Goal: Information Seeking & Learning: Learn about a topic

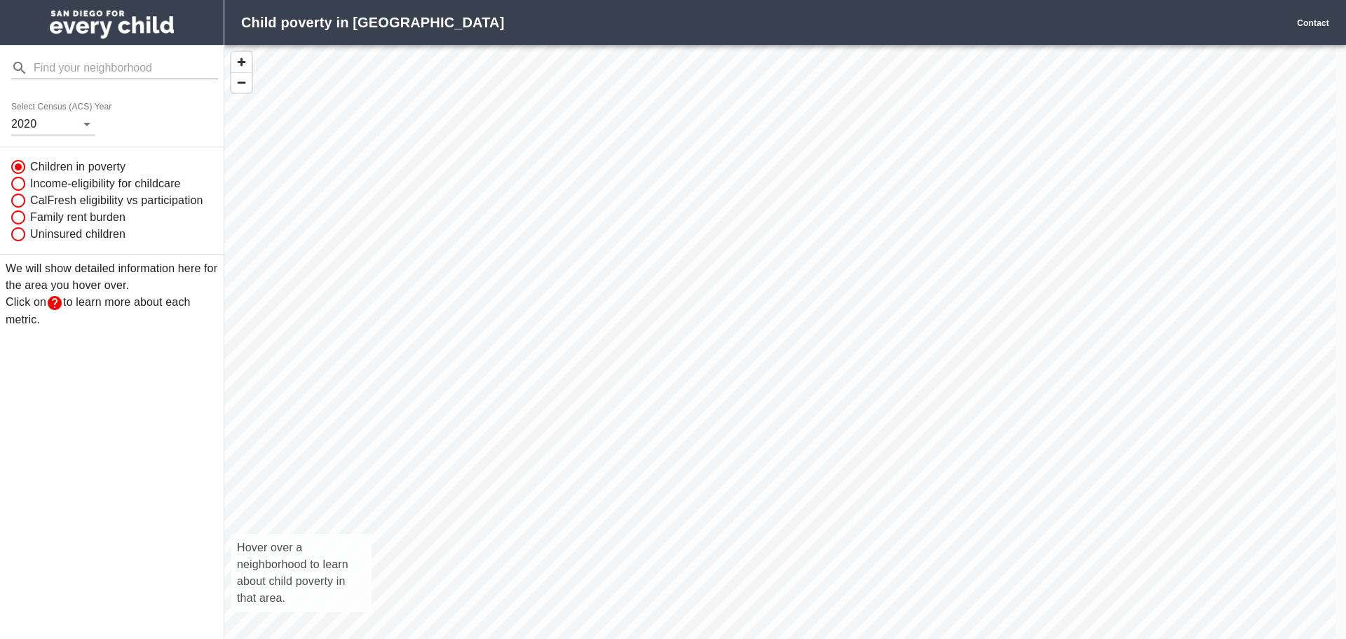
scroll to position [614, 1101]
click at [90, 120] on body "Child poverty in [GEOGRAPHIC_DATA] Contact Select Census (ACS) Year [DATE] Chil…" at bounding box center [673, 319] width 1346 height 639
click at [46, 124] on li "2020" at bounding box center [35, 123] width 48 height 25
click at [843, 520] on div "Hover over a neighborhood to learn about child poverty in that area." at bounding box center [779, 357] width 1111 height 625
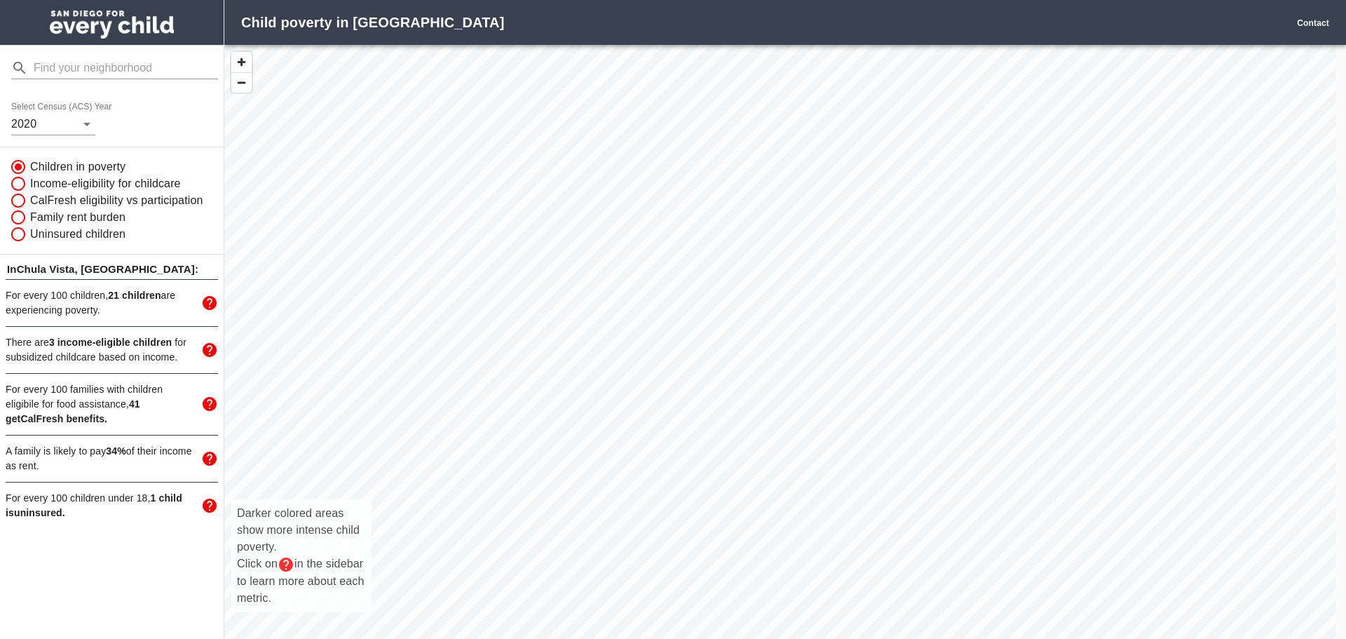
drag, startPoint x: 814, startPoint y: 504, endPoint x: 745, endPoint y: 449, distance: 87.8
click at [745, 449] on div "Darker colored areas show more intense child poverty. Click on in the sidebar t…" at bounding box center [779, 357] width 1111 height 625
drag, startPoint x: 666, startPoint y: 451, endPoint x: 840, endPoint y: 245, distance: 270.1
click at [840, 245] on div "Darker colored areas show more intense child poverty. Click on in the sidebar t…" at bounding box center [779, 357] width 1111 height 625
click at [151, 356] on span "There are 3 income-eligible children for subsidized childcare based on income." at bounding box center [96, 349] width 181 height 26
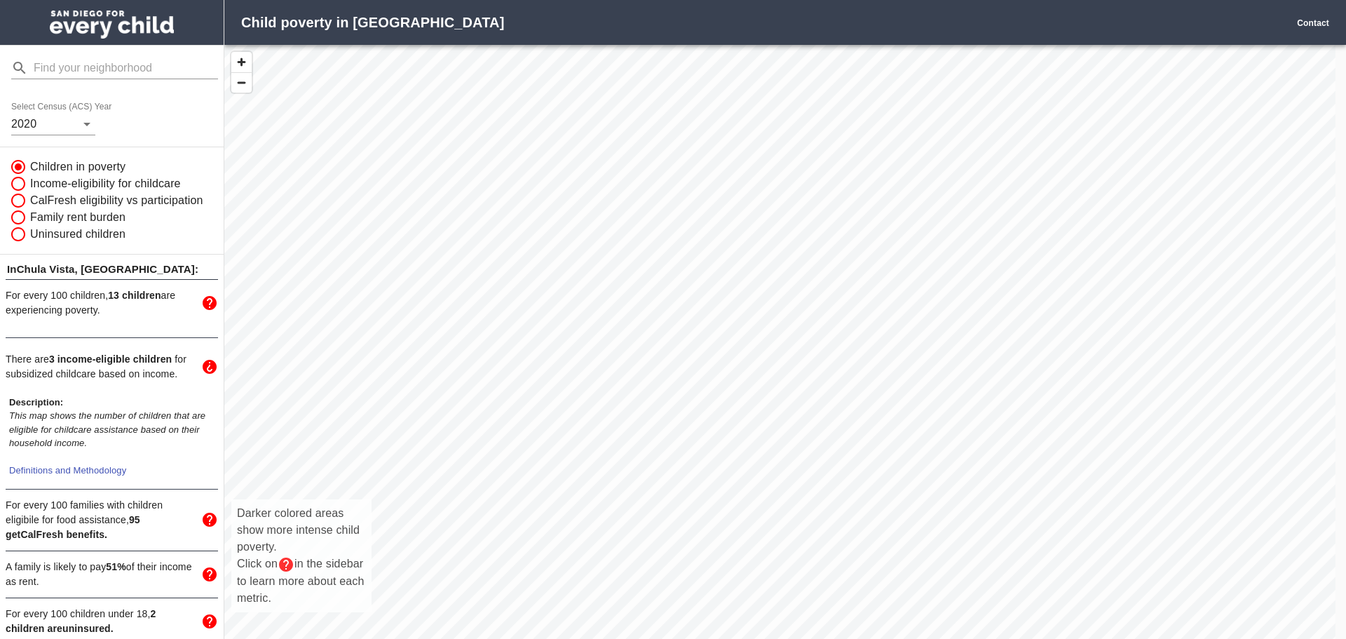
click at [158, 369] on p "There are 3 income-eligible children for subsidized childcare based on income." at bounding box center [99, 366] width 187 height 29
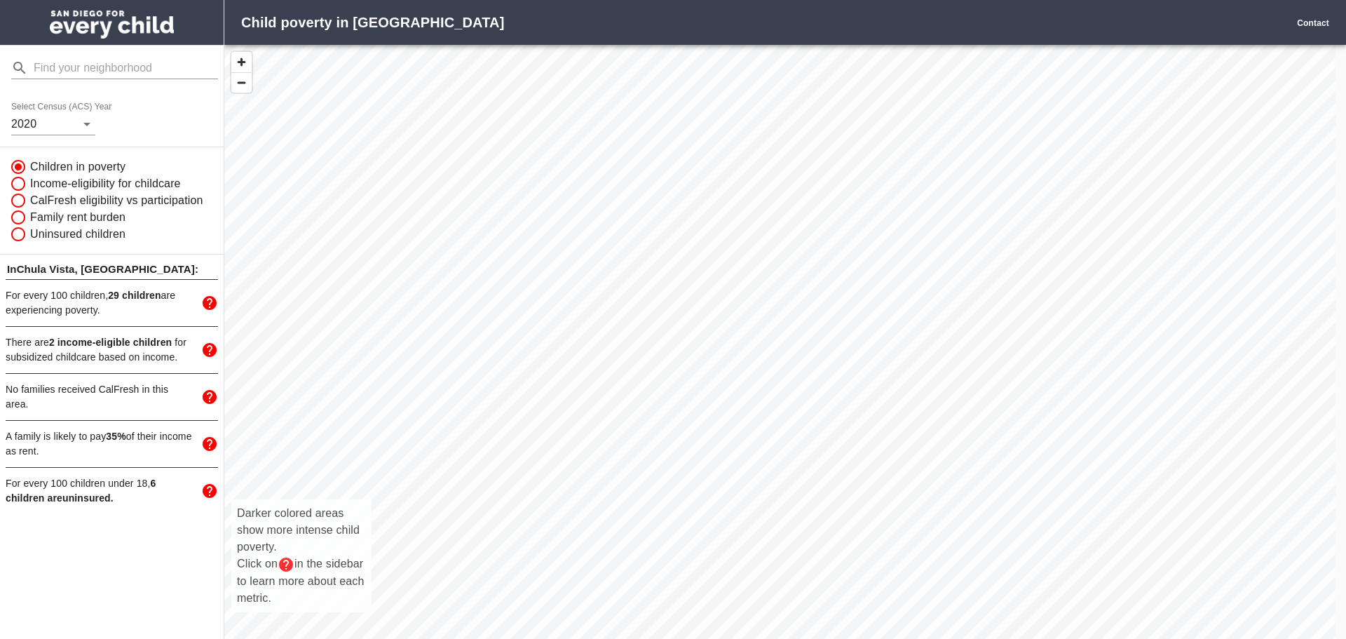
click at [787, 314] on div "Darker colored areas show more intense child poverty. Click on in the sidebar t…" at bounding box center [779, 357] width 1111 height 625
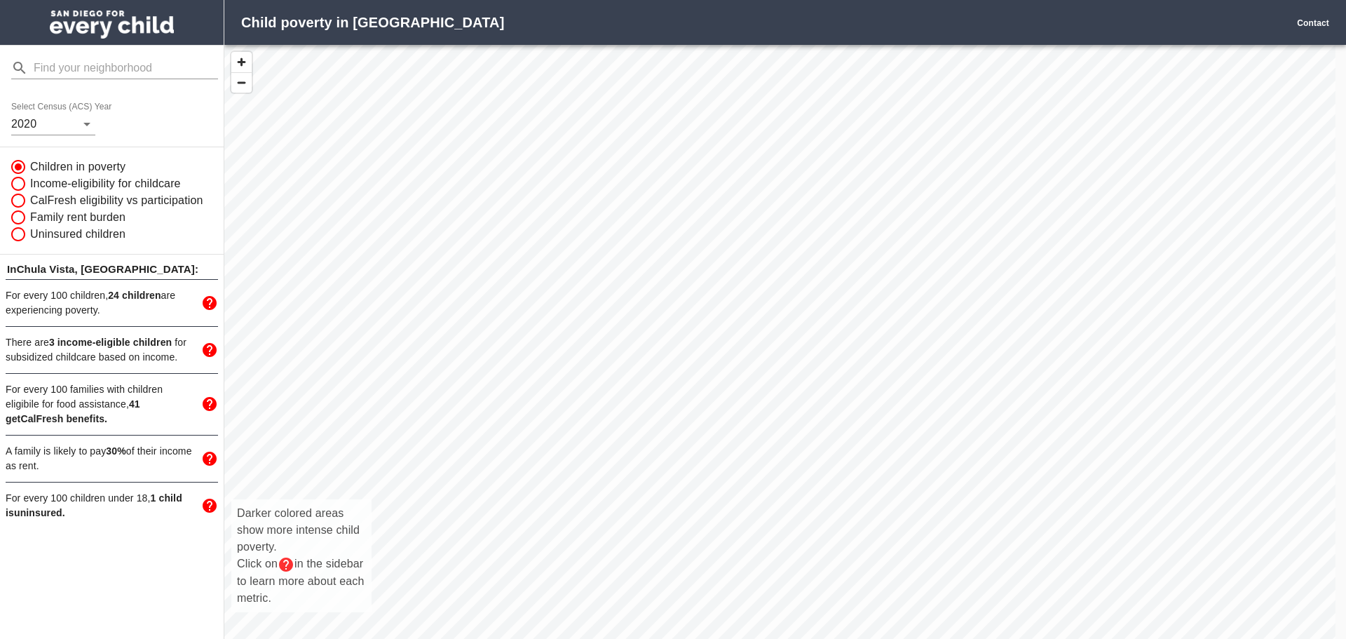
click at [788, 266] on div "Darker colored areas show more intense child poverty. Click on in the sidebar t…" at bounding box center [779, 357] width 1111 height 625
click at [14, 183] on input "Income-eligibility for childcare" at bounding box center [17, 183] width 27 height 17
radio input "true"
radio input "false"
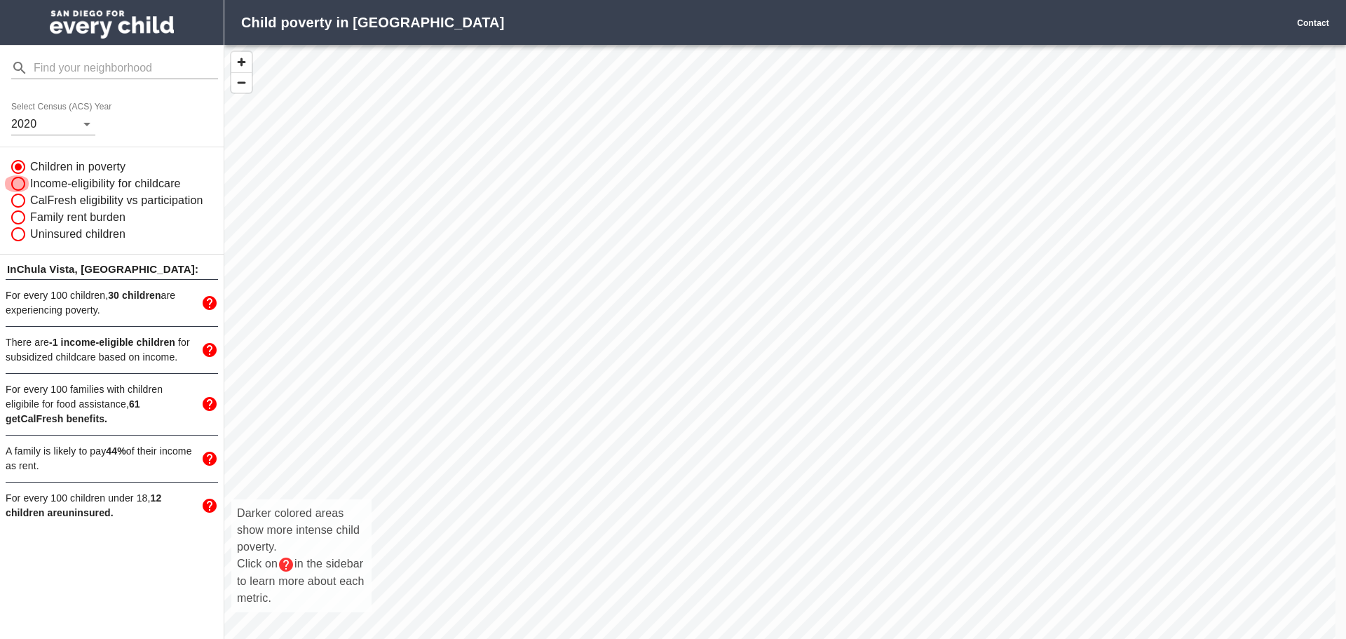
radio input "true"
click at [18, 201] on input "CalFresh eligibility vs participation" at bounding box center [17, 200] width 27 height 17
radio input "true"
radio input "false"
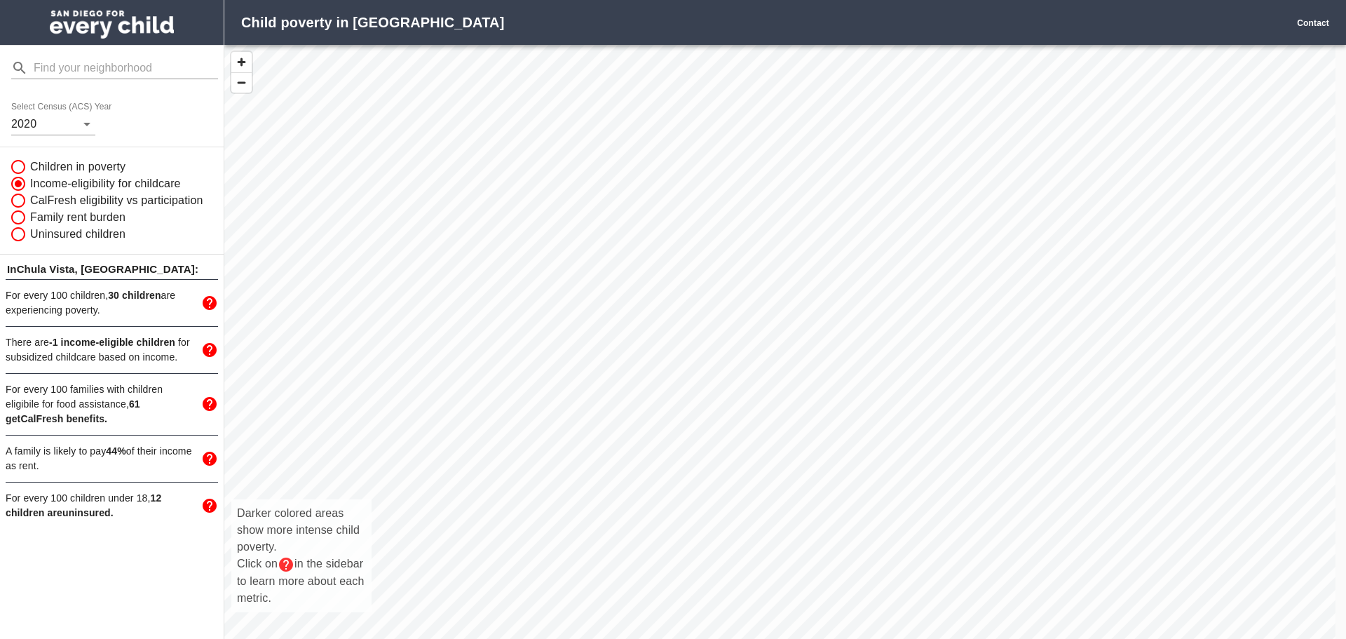
radio input "true"
click at [1035, 275] on div "Darker colored areas show more intense child poverty. Click on in the sidebar t…" at bounding box center [779, 357] width 1111 height 625
drag, startPoint x: 763, startPoint y: 463, endPoint x: 718, endPoint y: 270, distance: 198.6
click at [718, 270] on div "Darker colored areas show more intense child poverty. Click on in the sidebar t…" at bounding box center [779, 357] width 1111 height 625
click at [568, 486] on div "Darker colored areas show more intense child poverty. Click on in the sidebar t…" at bounding box center [779, 357] width 1111 height 625
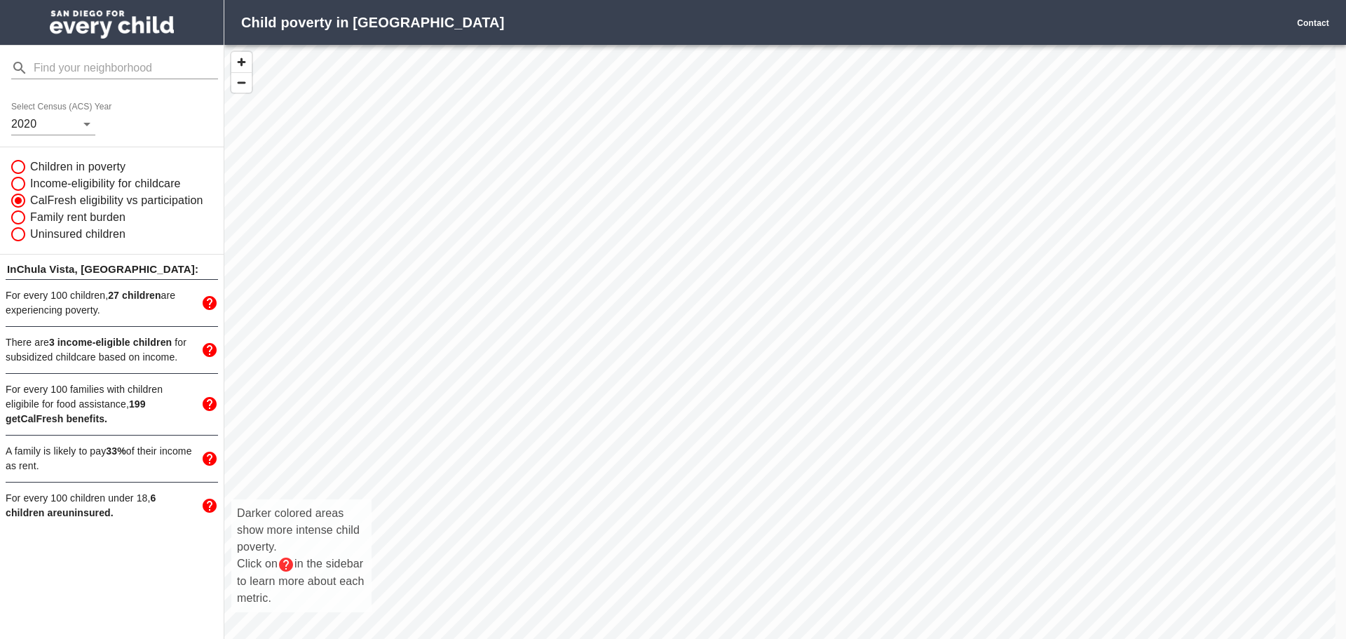
drag, startPoint x: 743, startPoint y: 210, endPoint x: 755, endPoint y: 587, distance: 377.3
click at [755, 587] on div "Darker colored areas show more intense child poverty. Click on in the sidebar t…" at bounding box center [779, 357] width 1111 height 625
click at [543, 332] on div "Darker colored areas show more intense child poverty. Click on in the sidebar t…" at bounding box center [779, 357] width 1111 height 625
click at [552, 353] on div "Darker colored areas show more intense child poverty. Click on in the sidebar t…" at bounding box center [779, 357] width 1111 height 625
click at [606, 462] on div "Darker colored areas show more intense child poverty. Click on in the sidebar t…" at bounding box center [779, 357] width 1111 height 625
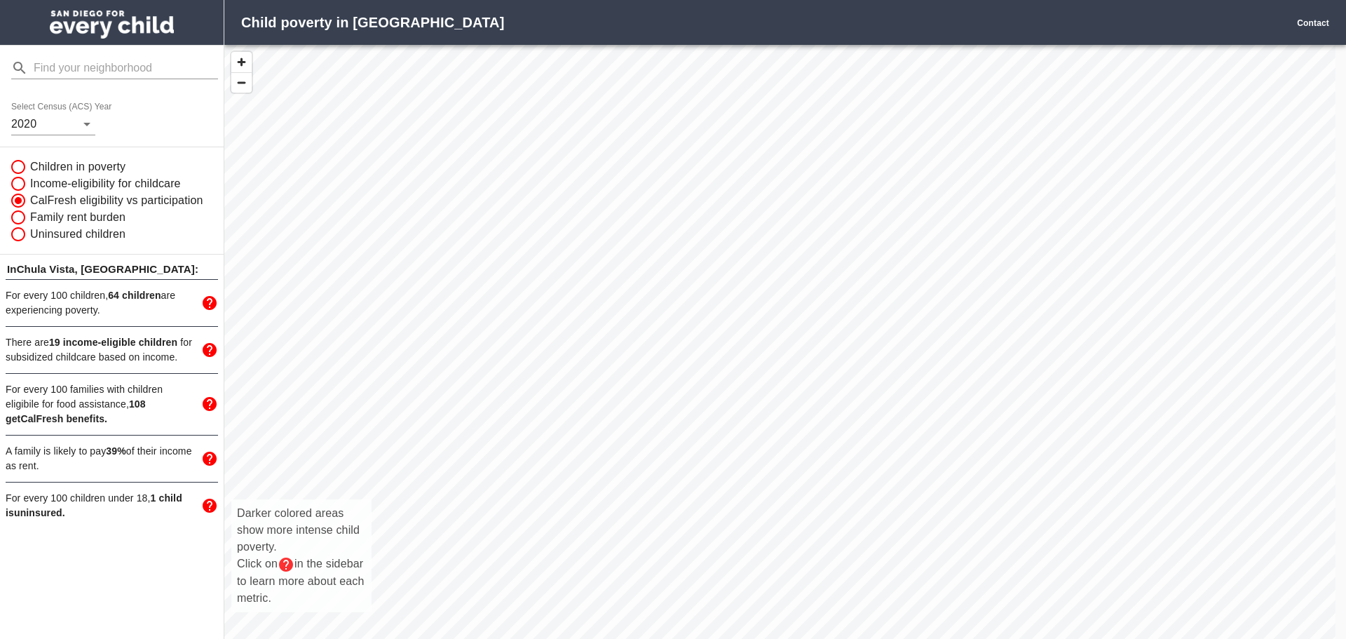
click at [17, 165] on input "Children in poverty" at bounding box center [17, 166] width 27 height 17
radio input "true"
radio input "false"
radio input "true"
radio input "false"
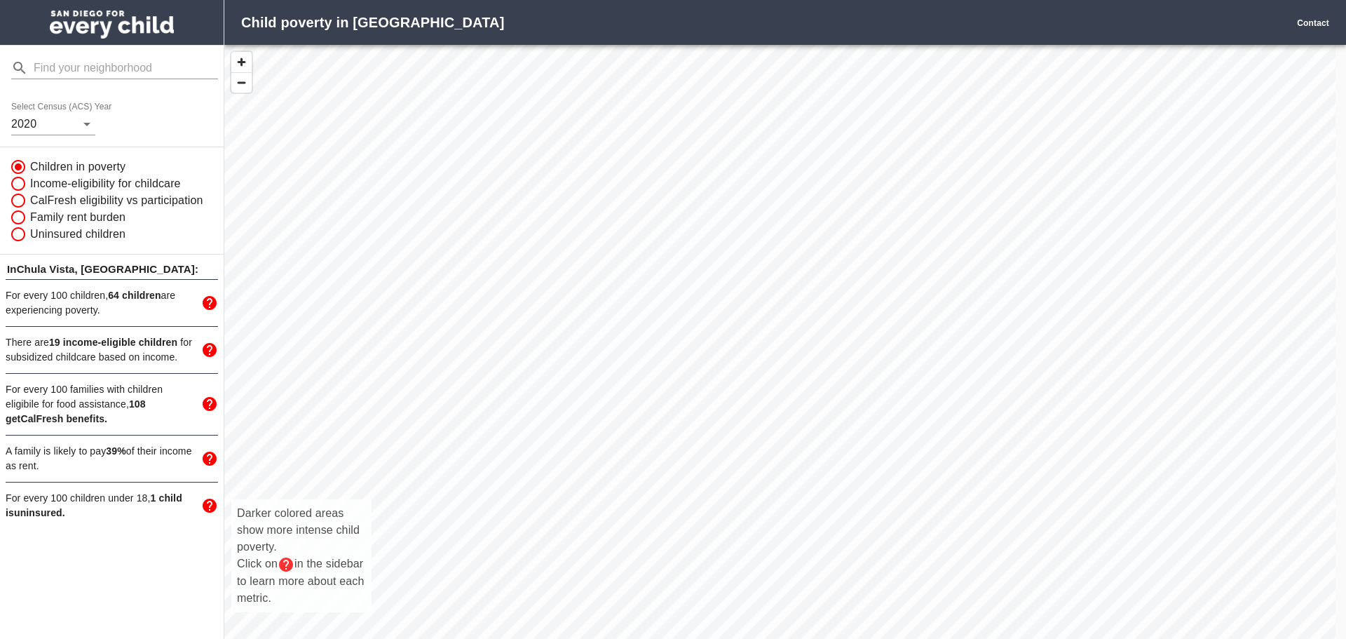
click at [18, 186] on input "Income-eligibility for childcare" at bounding box center [17, 183] width 27 height 17
radio input "true"
radio input "false"
radio input "true"
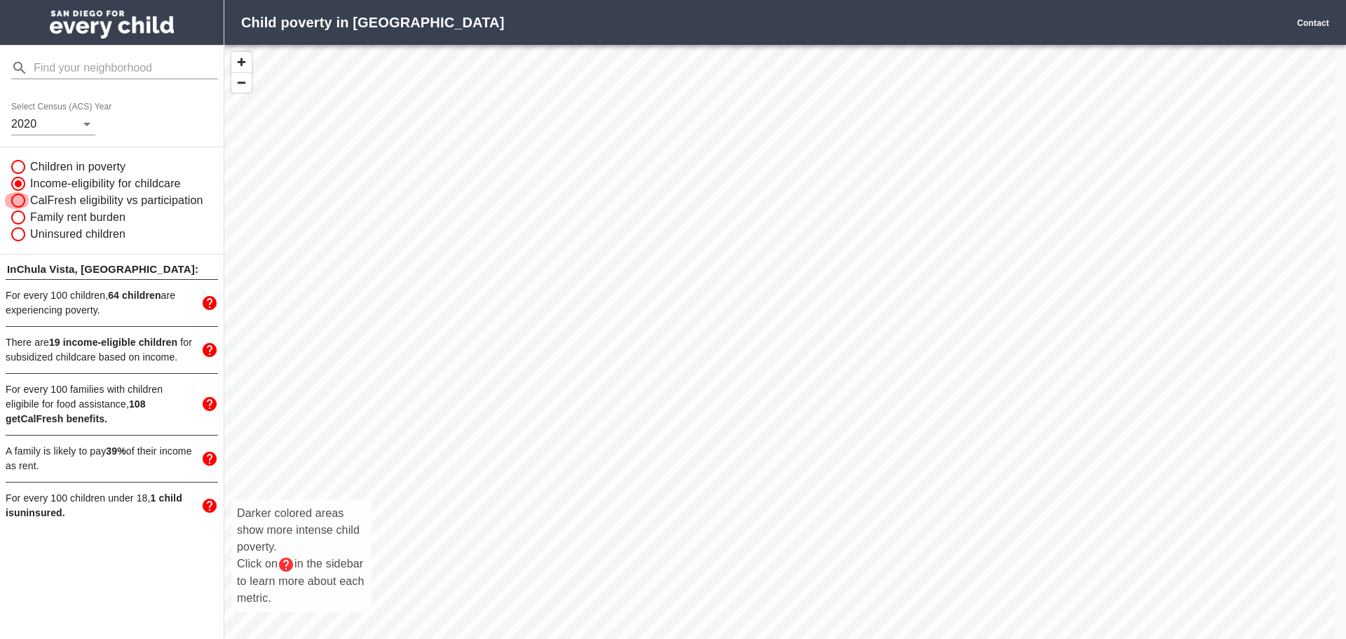
click at [18, 201] on input "CalFresh eligibility vs participation" at bounding box center [17, 200] width 27 height 17
radio input "true"
radio input "false"
radio input "true"
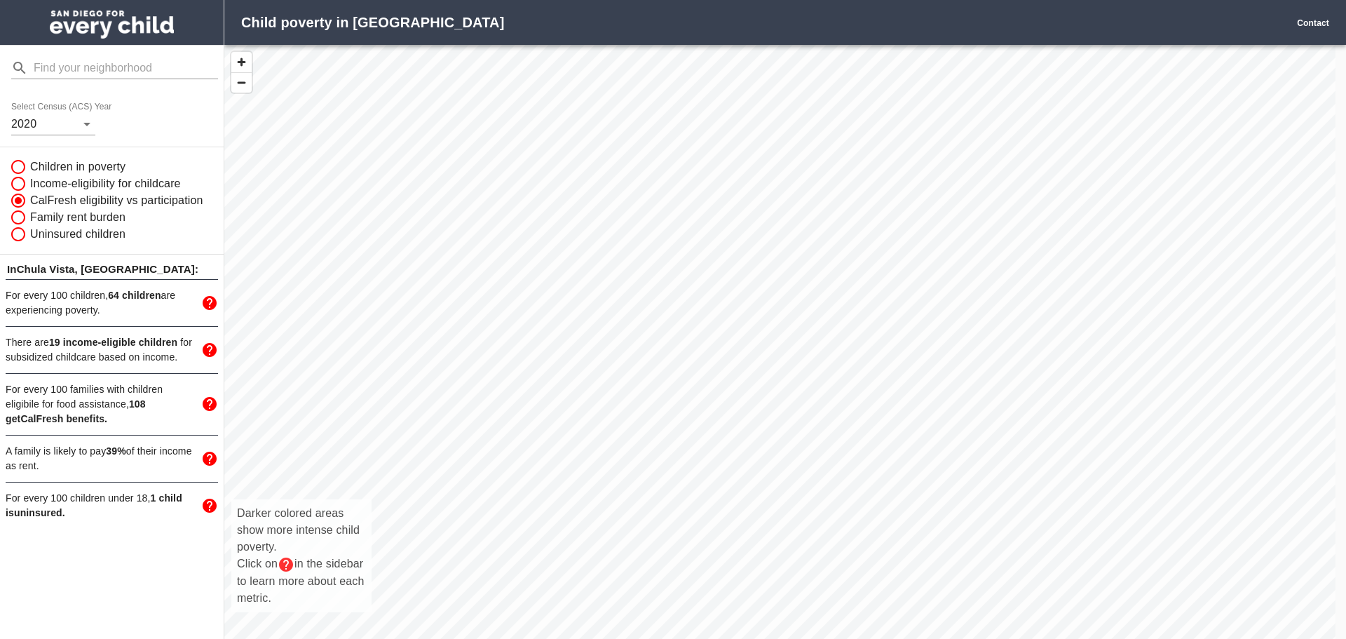
click at [18, 232] on input "Uninsured children" at bounding box center [17, 234] width 27 height 17
radio input "true"
radio input "false"
radio input "true"
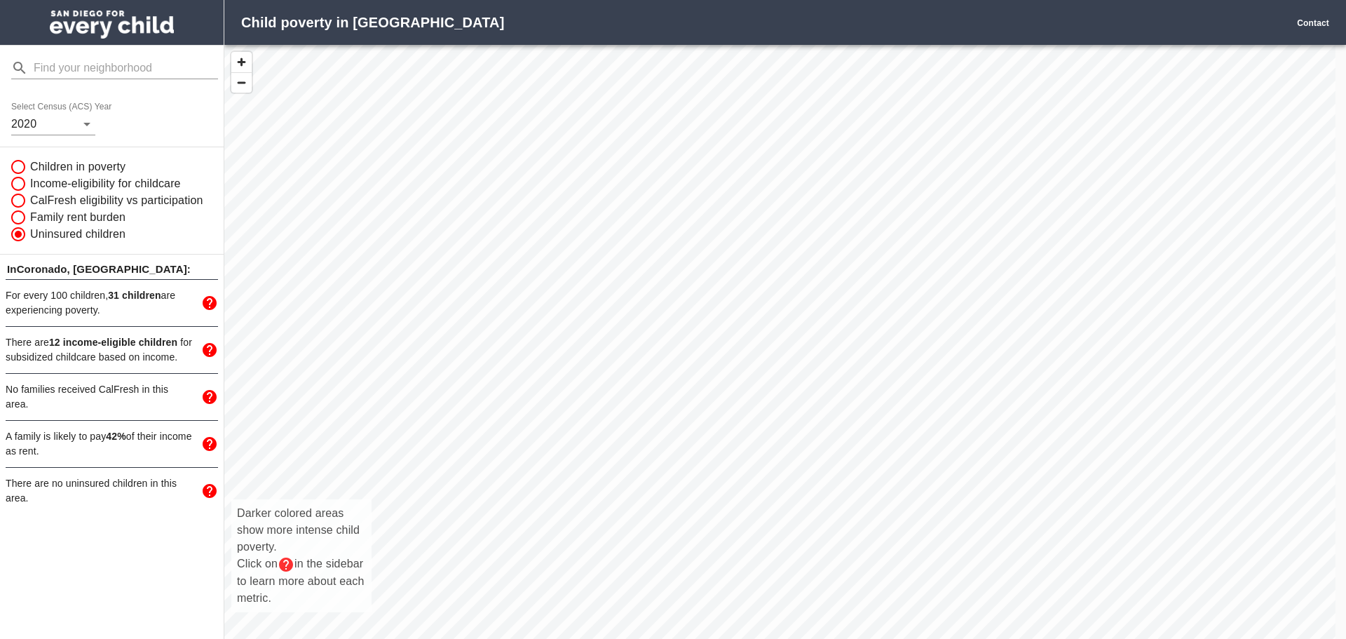
drag, startPoint x: 512, startPoint y: 455, endPoint x: 429, endPoint y: 309, distance: 167.6
click at [429, 309] on div "Darker colored areas show more intense child poverty. Click on in the sidebar t…" at bounding box center [779, 357] width 1111 height 625
click at [18, 166] on input "Children in poverty" at bounding box center [17, 166] width 27 height 17
radio input "true"
radio input "false"
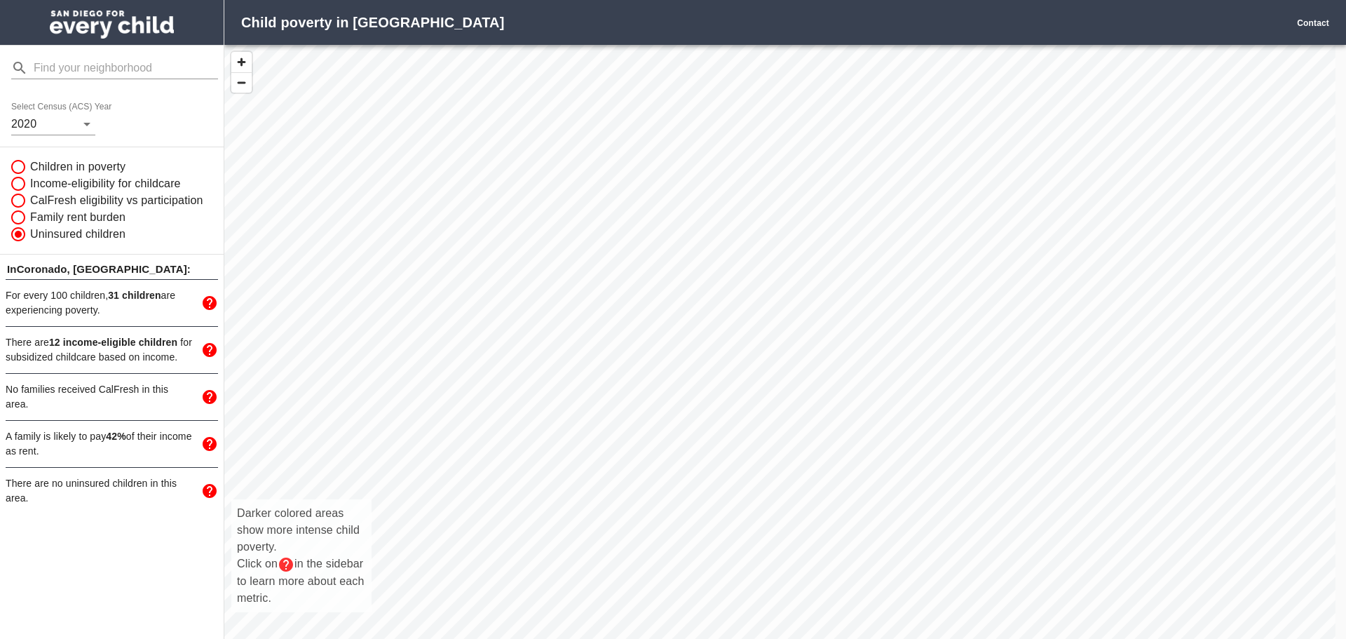
radio input "true"
radio input "false"
click at [16, 185] on input "Income-eligibility for childcare" at bounding box center [17, 183] width 27 height 17
radio input "true"
radio input "false"
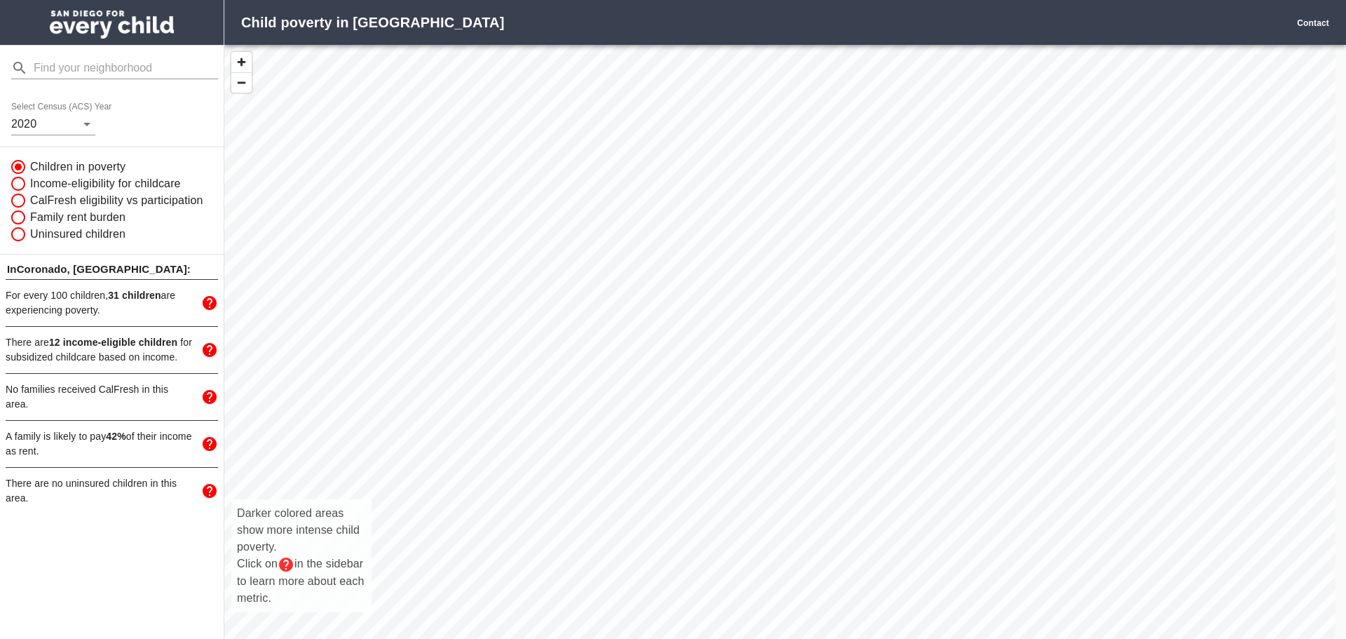
radio input "false"
radio input "true"
click at [18, 199] on input "CalFresh eligibility vs participation" at bounding box center [17, 200] width 27 height 17
radio input "true"
radio input "false"
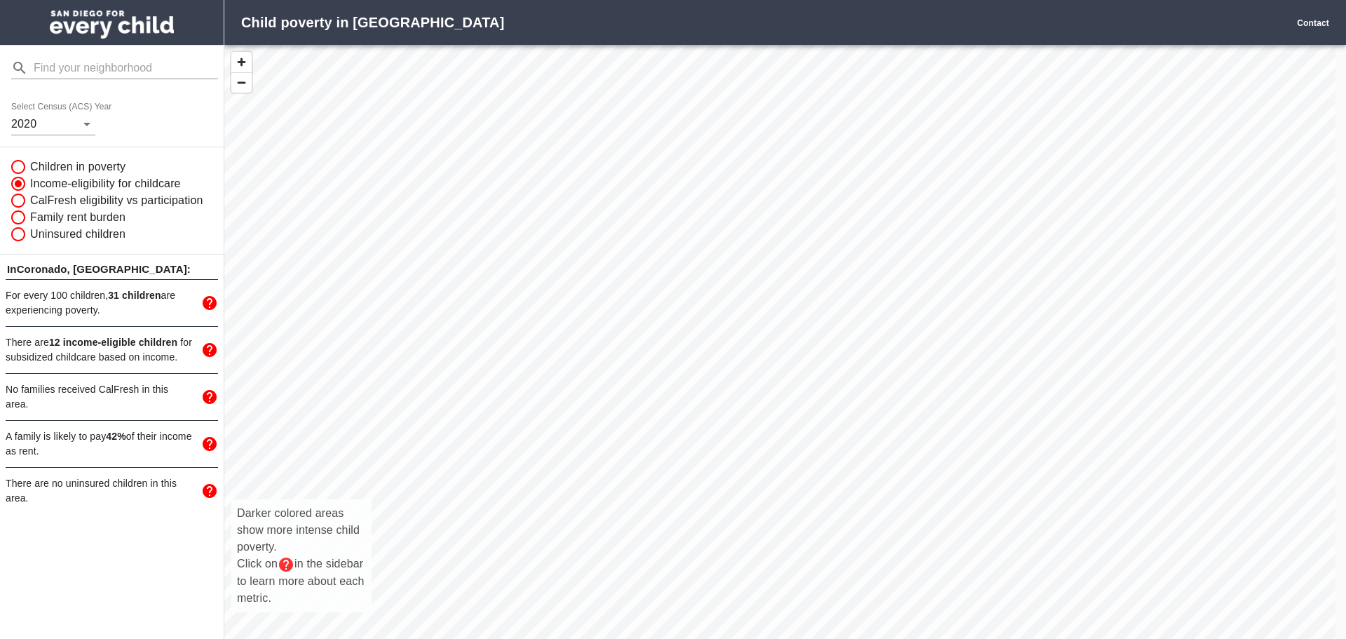
radio input "false"
radio input "true"
click at [20, 219] on input "Family rent burden" at bounding box center [17, 217] width 27 height 17
radio input "true"
radio input "false"
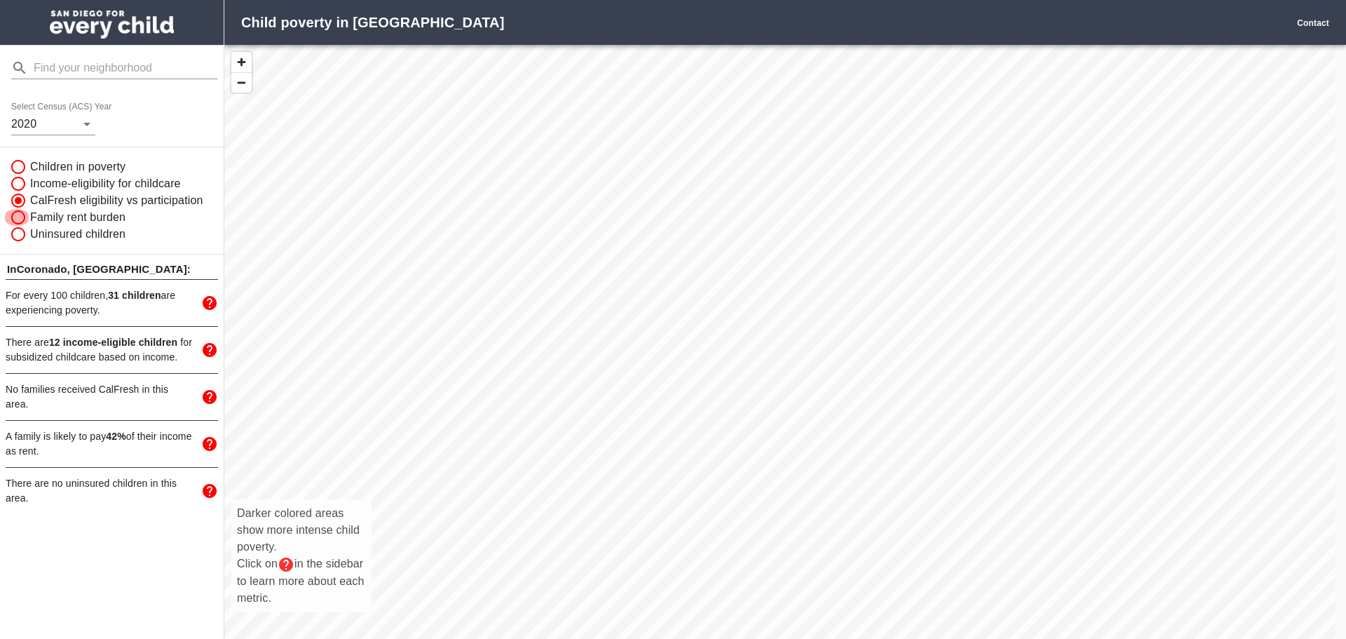
radio input "false"
radio input "true"
click at [20, 232] on input "Uninsured children" at bounding box center [17, 234] width 27 height 17
radio input "true"
radio input "false"
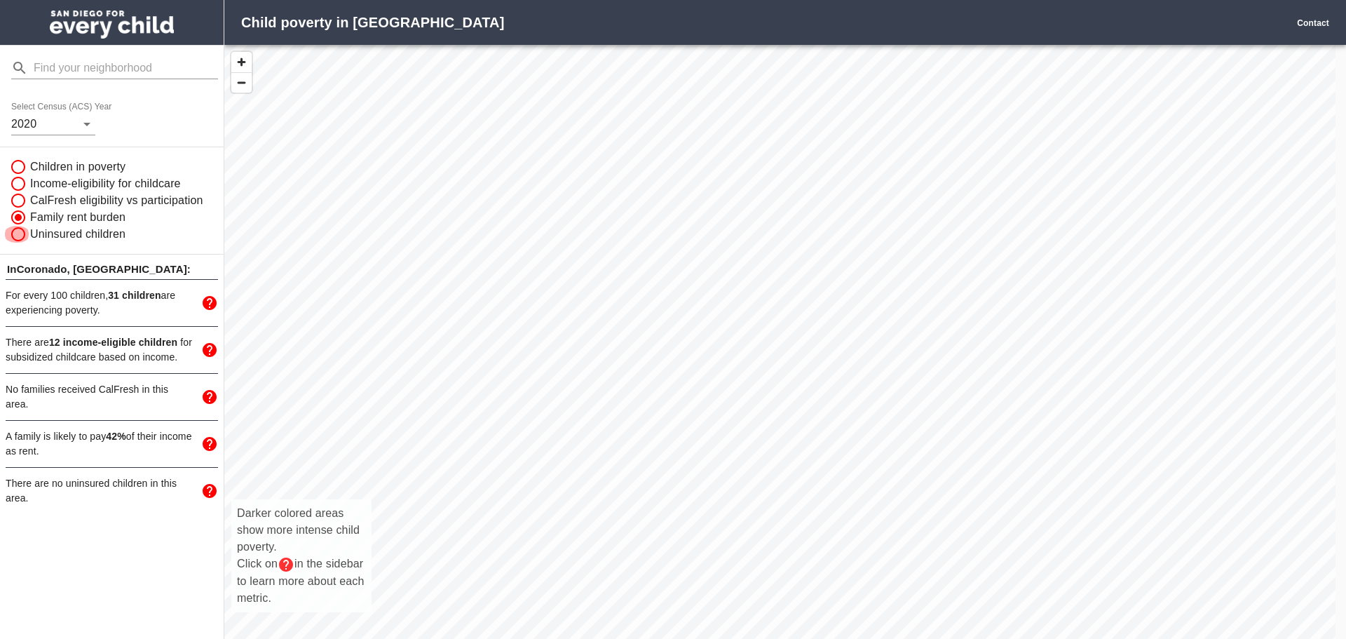
radio input "false"
radio input "true"
click at [212, 301] on icon "mailbox folders" at bounding box center [210, 303] width 14 height 14
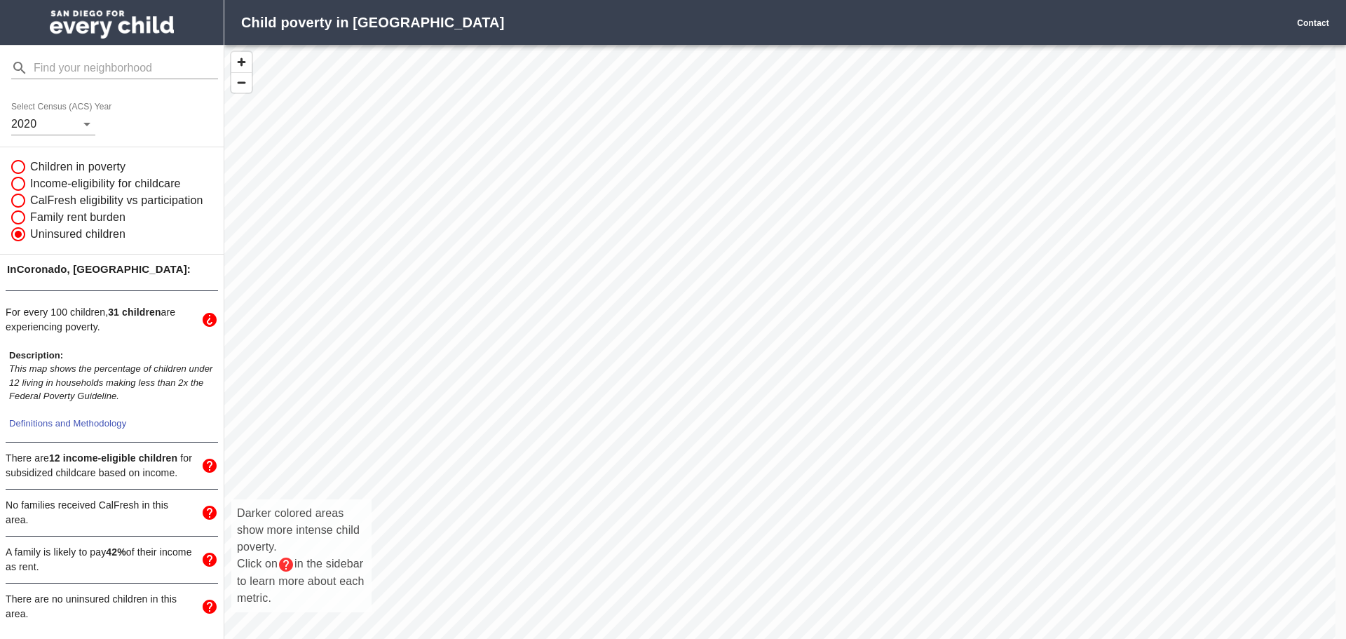
click at [203, 327] on icon "mailbox folders" at bounding box center [210, 320] width 14 height 14
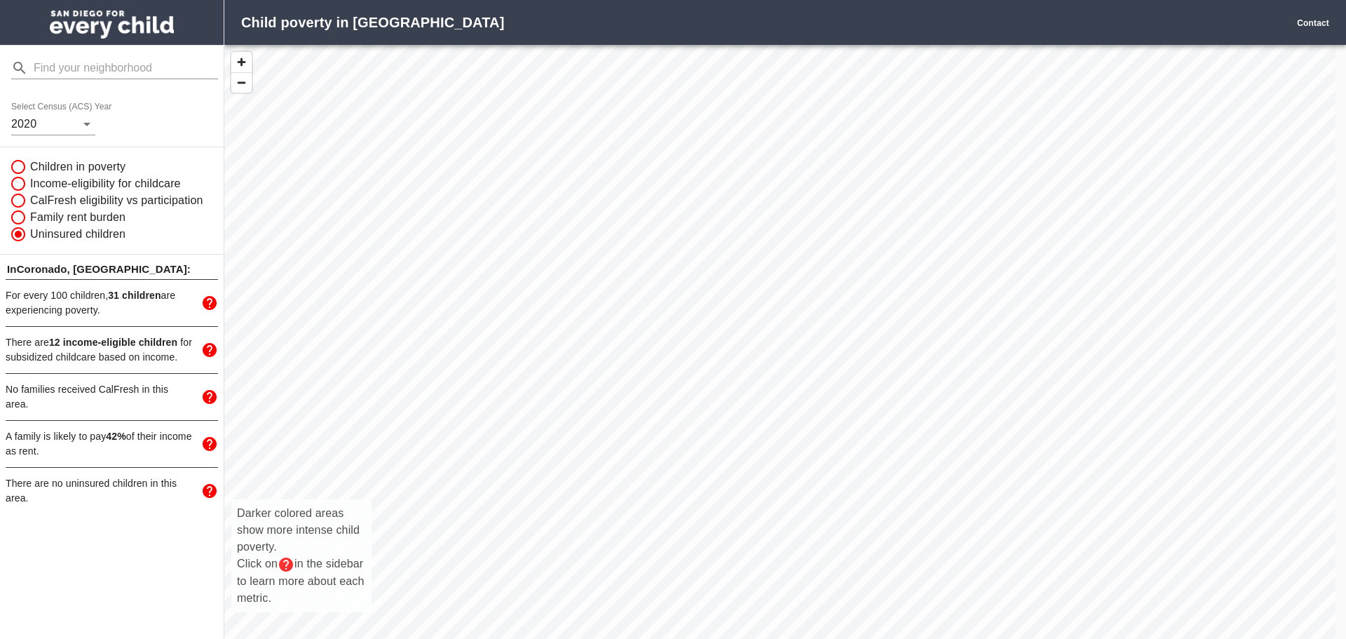
click at [210, 299] on icon "mailbox folders" at bounding box center [209, 302] width 17 height 17
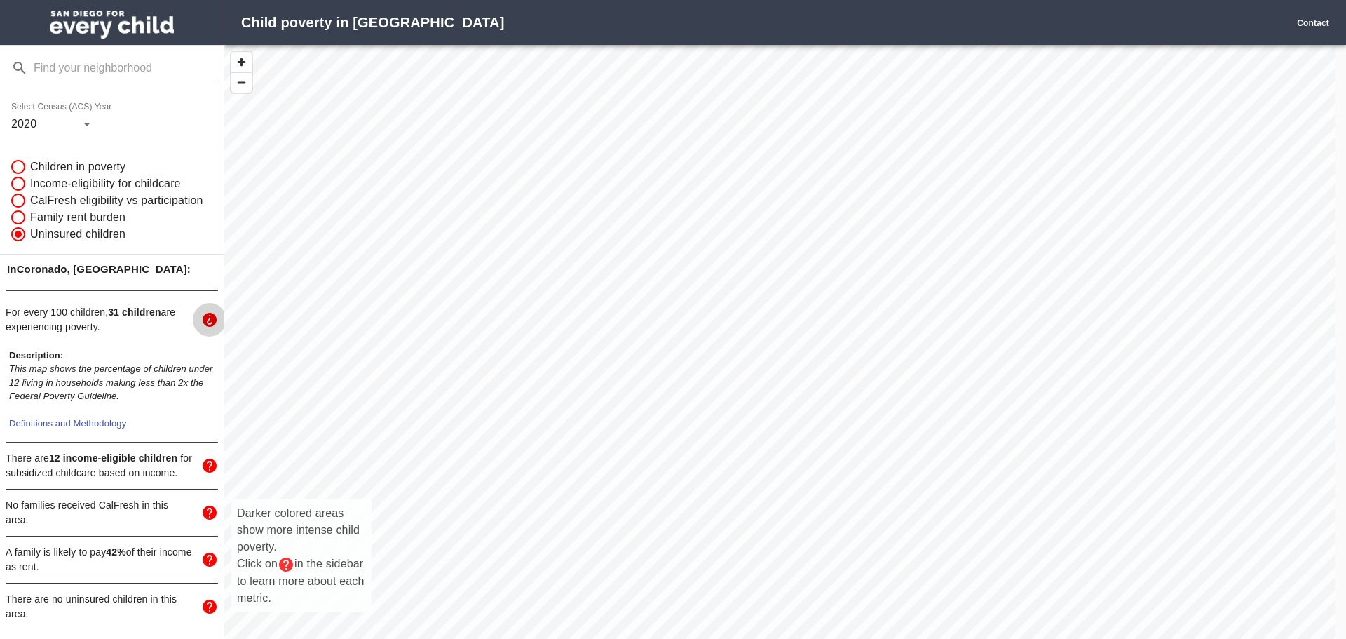
click at [203, 327] on icon "mailbox folders" at bounding box center [210, 320] width 14 height 14
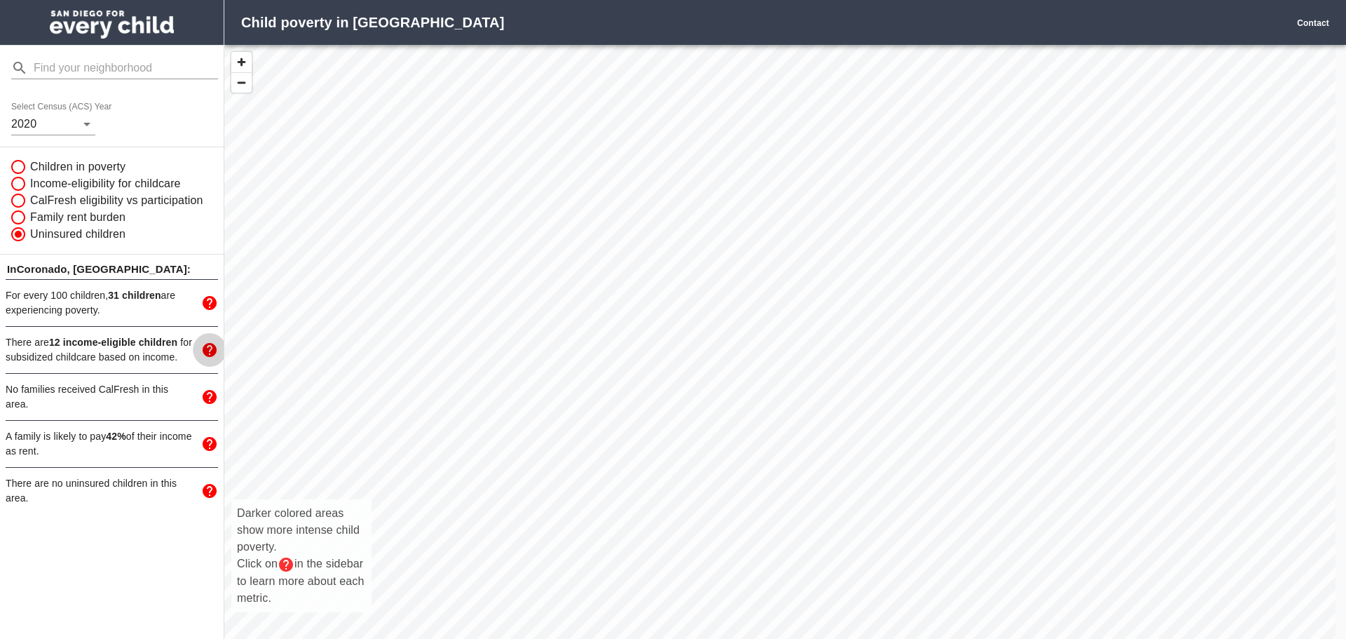
click at [210, 348] on icon "mailbox folders" at bounding box center [210, 350] width 14 height 14
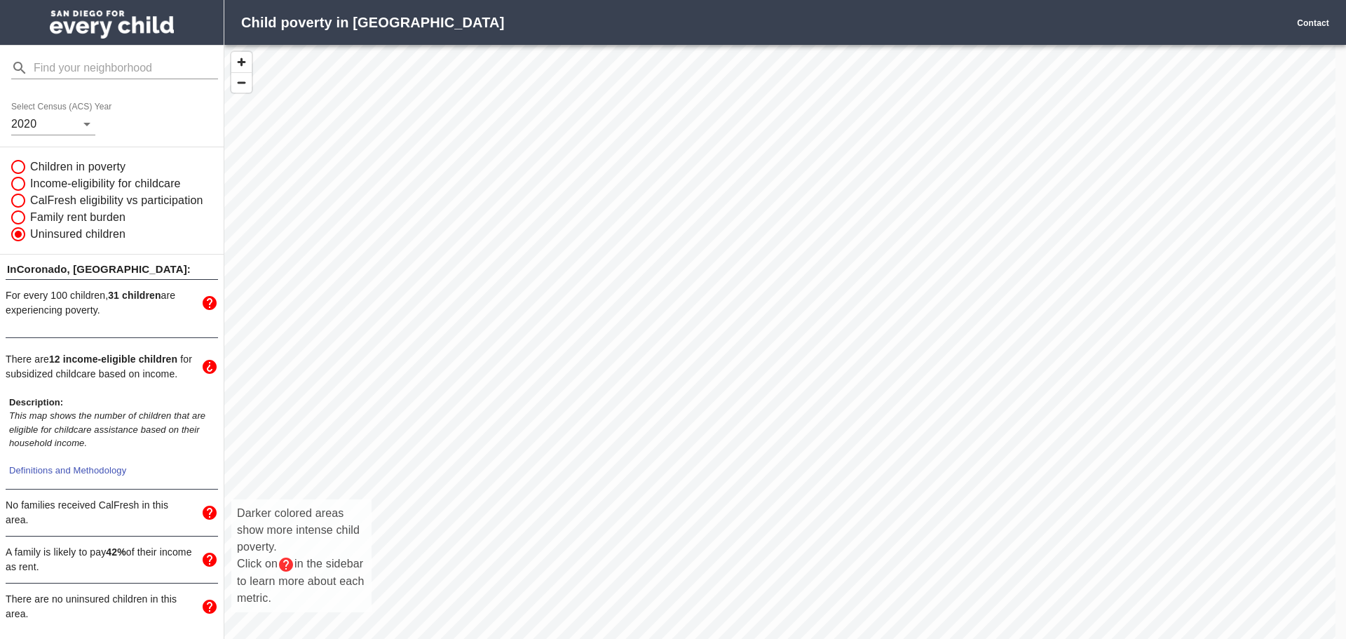
click at [203, 374] on icon "mailbox folders" at bounding box center [210, 367] width 14 height 14
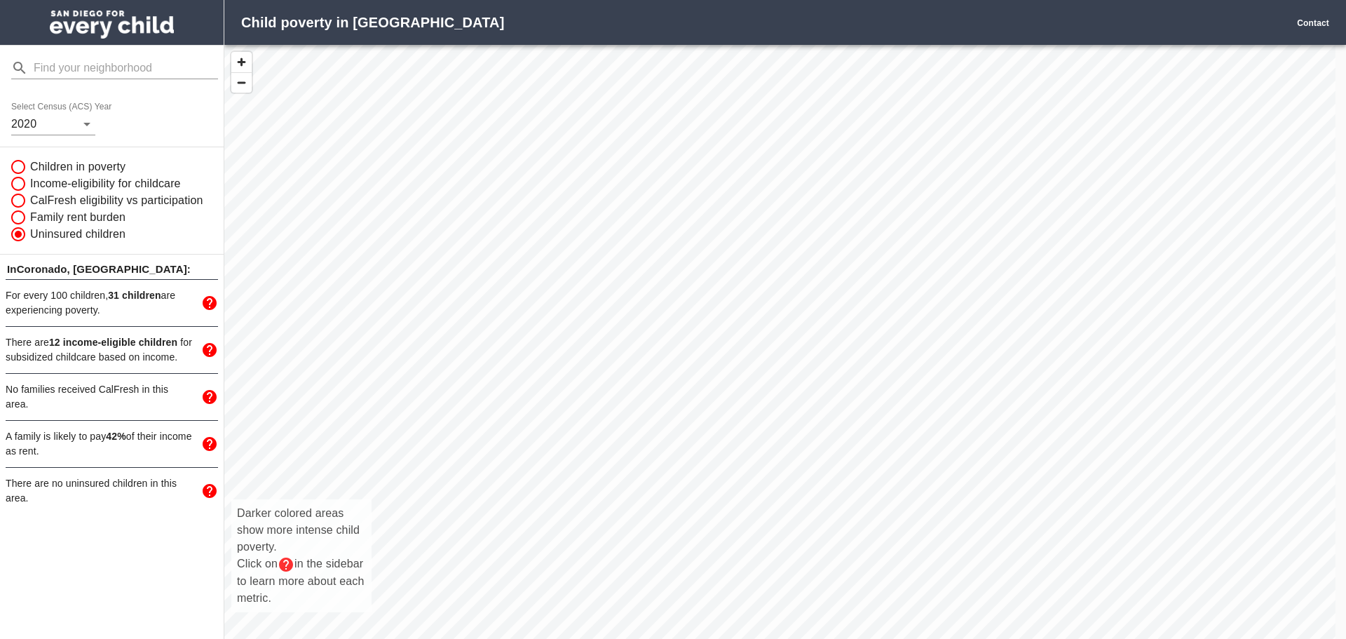
click at [207, 350] on icon "mailbox folders" at bounding box center [210, 350] width 14 height 14
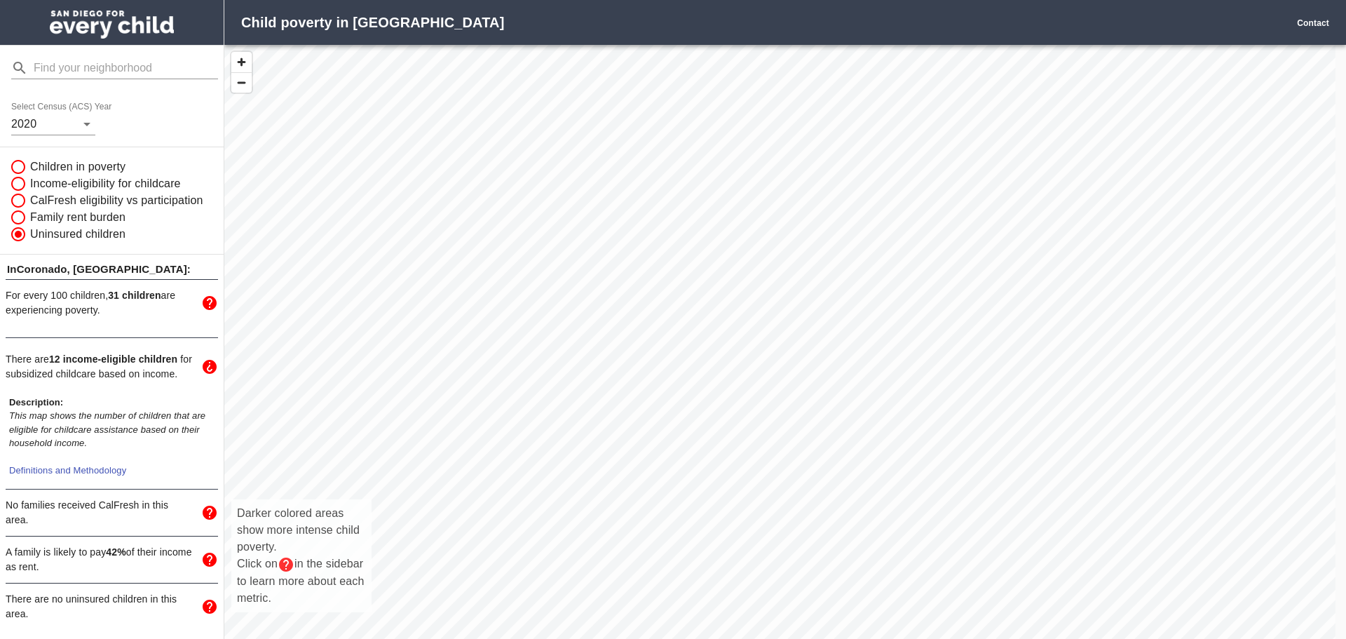
click at [201, 375] on icon "mailbox folders" at bounding box center [209, 366] width 17 height 17
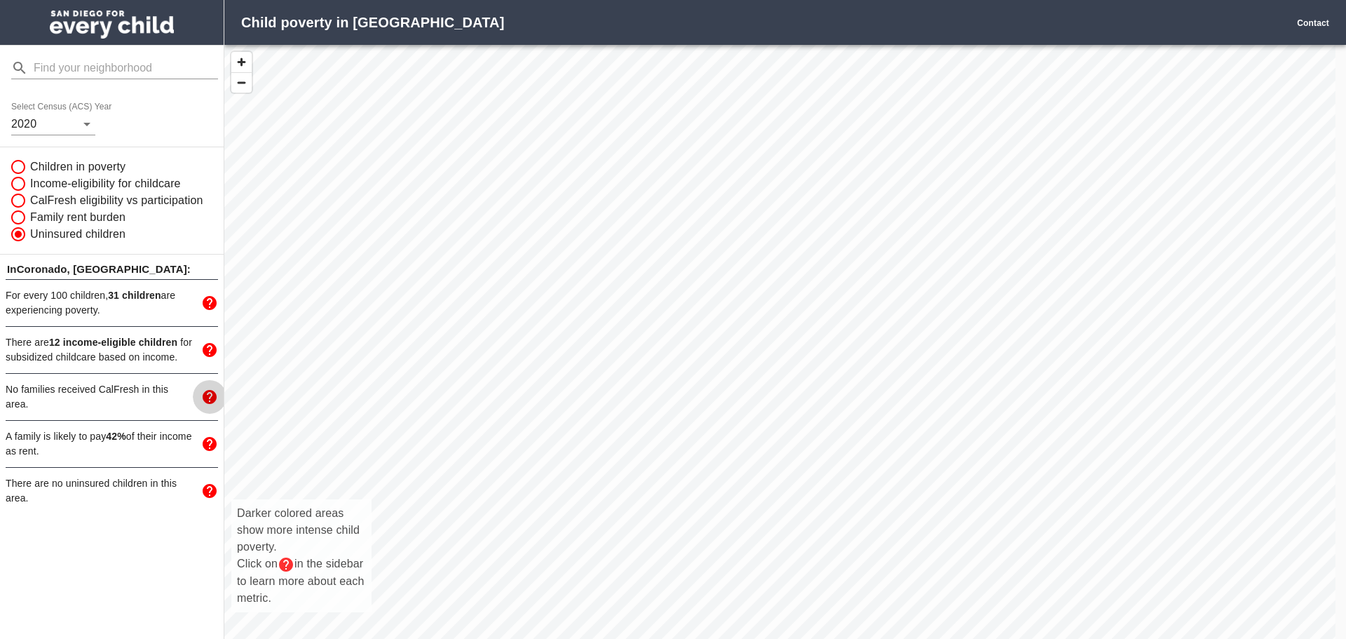
click at [212, 397] on icon "mailbox folders" at bounding box center [210, 397] width 14 height 14
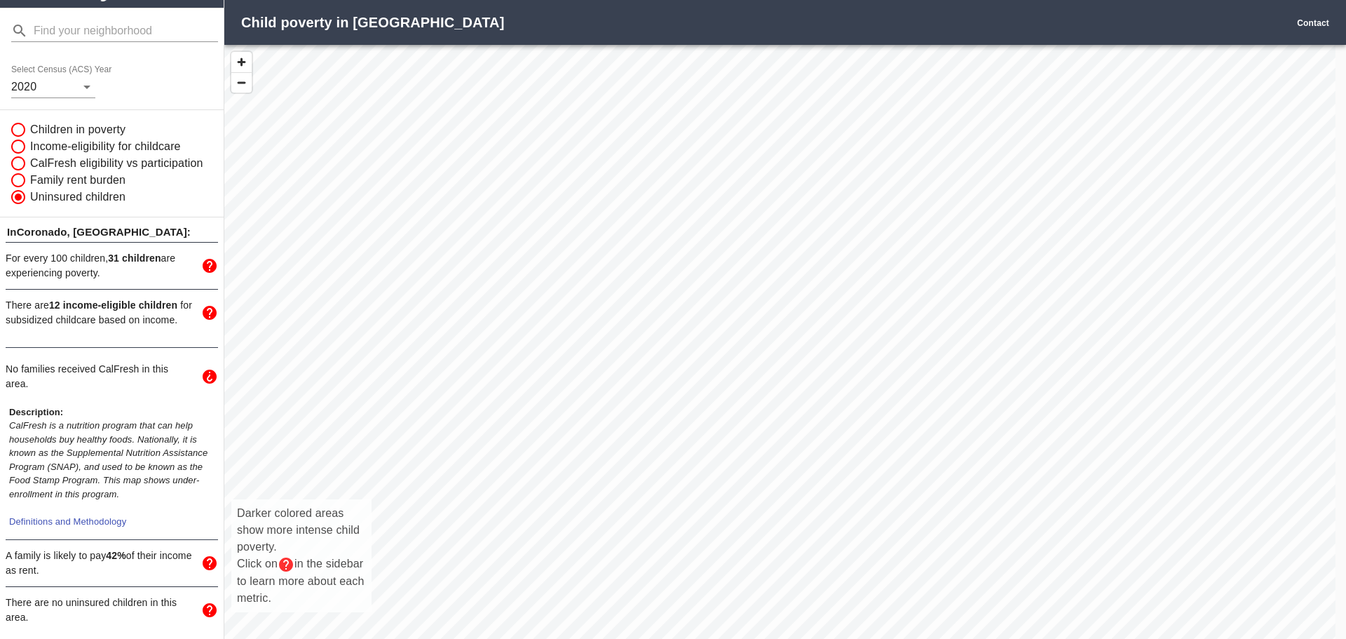
scroll to position [79, 0]
click at [201, 368] on icon "mailbox folders" at bounding box center [209, 376] width 17 height 17
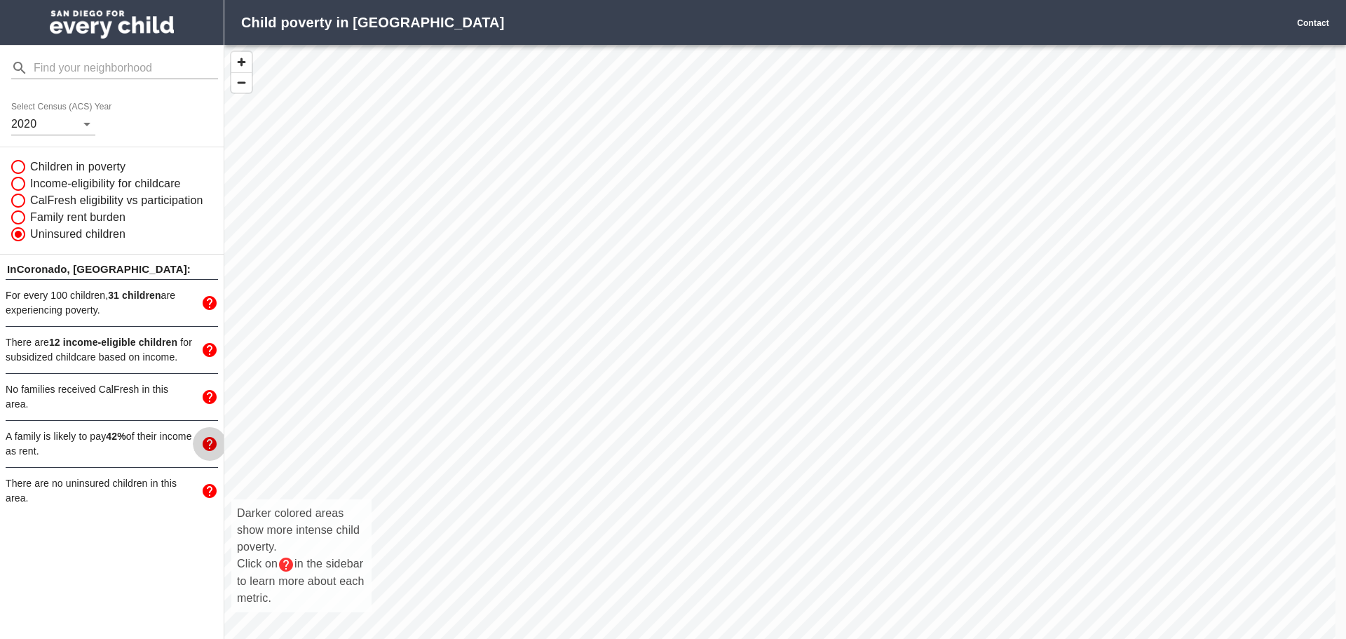
click at [208, 446] on icon "mailbox folders" at bounding box center [210, 444] width 14 height 14
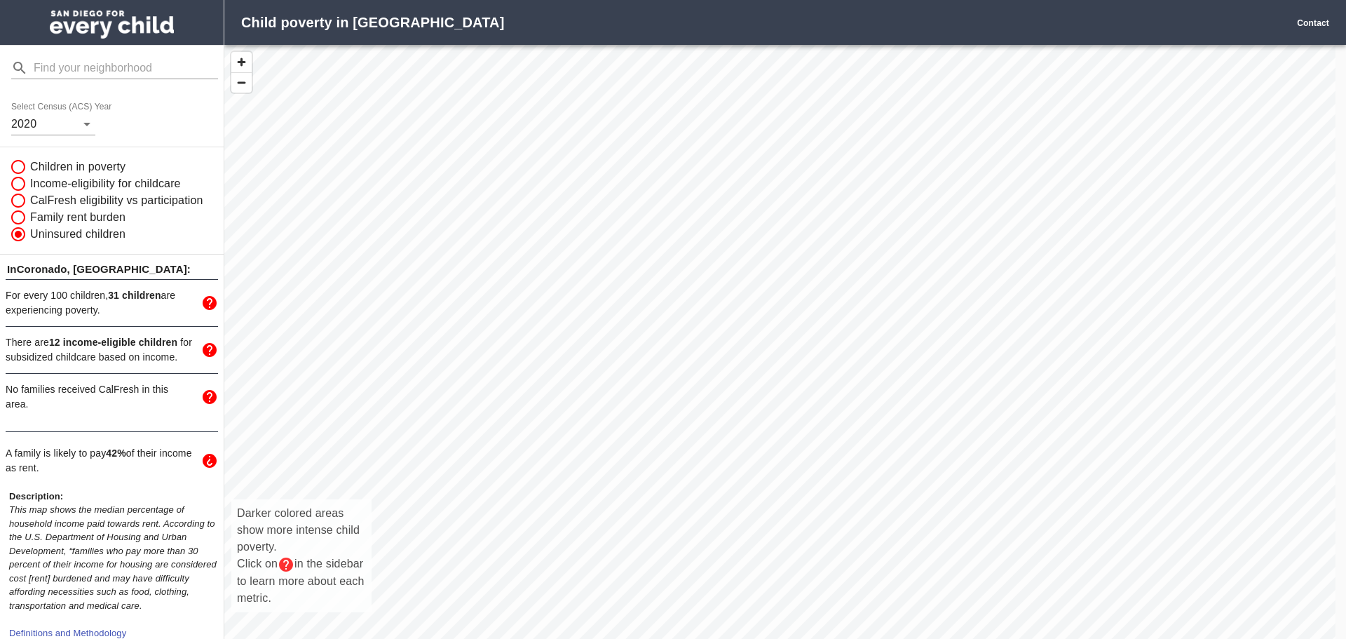
scroll to position [107, 0]
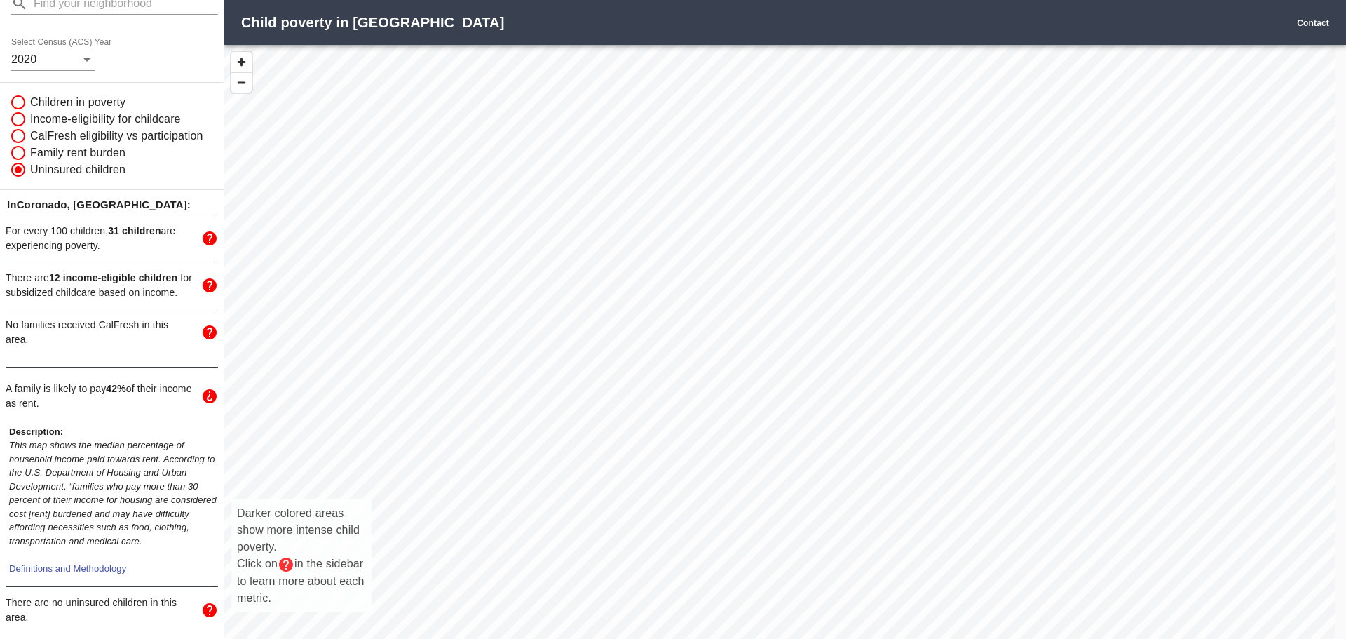
click at [203, 389] on icon "mailbox folders" at bounding box center [210, 396] width 14 height 14
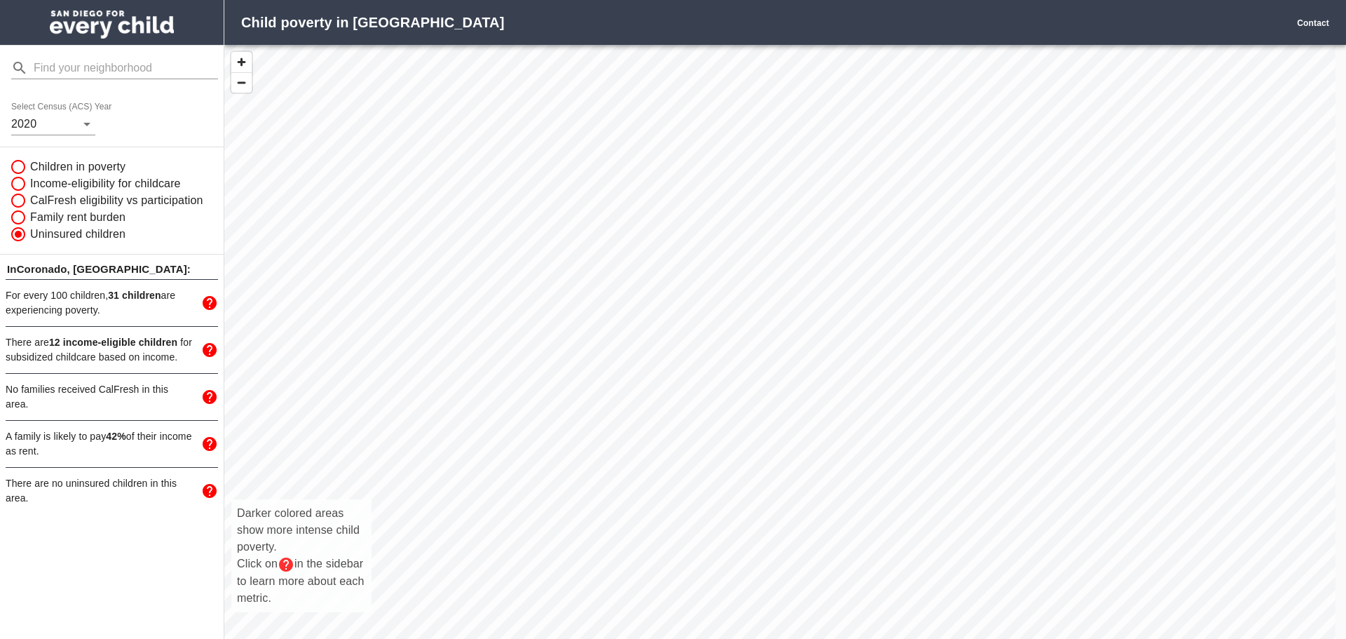
scroll to position [0, 0]
click at [210, 491] on icon "mailbox folders" at bounding box center [209, 490] width 17 height 17
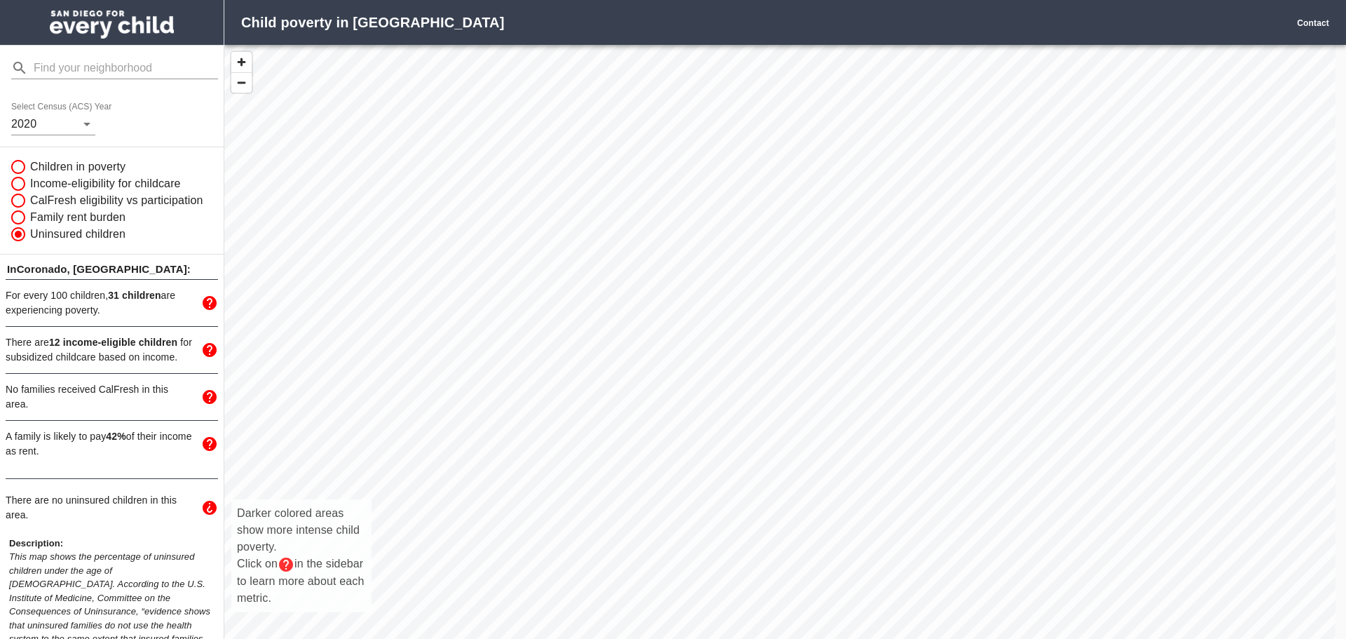
scroll to position [150, 0]
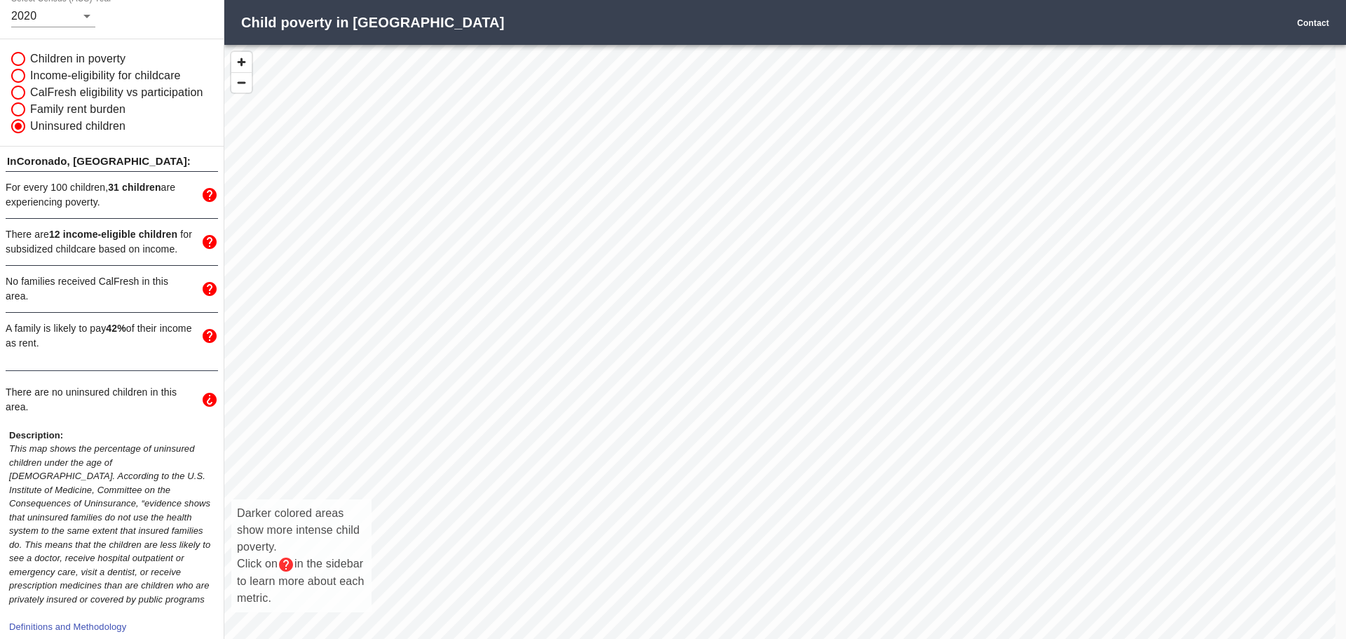
click at [203, 393] on icon "mailbox folders" at bounding box center [210, 400] width 14 height 14
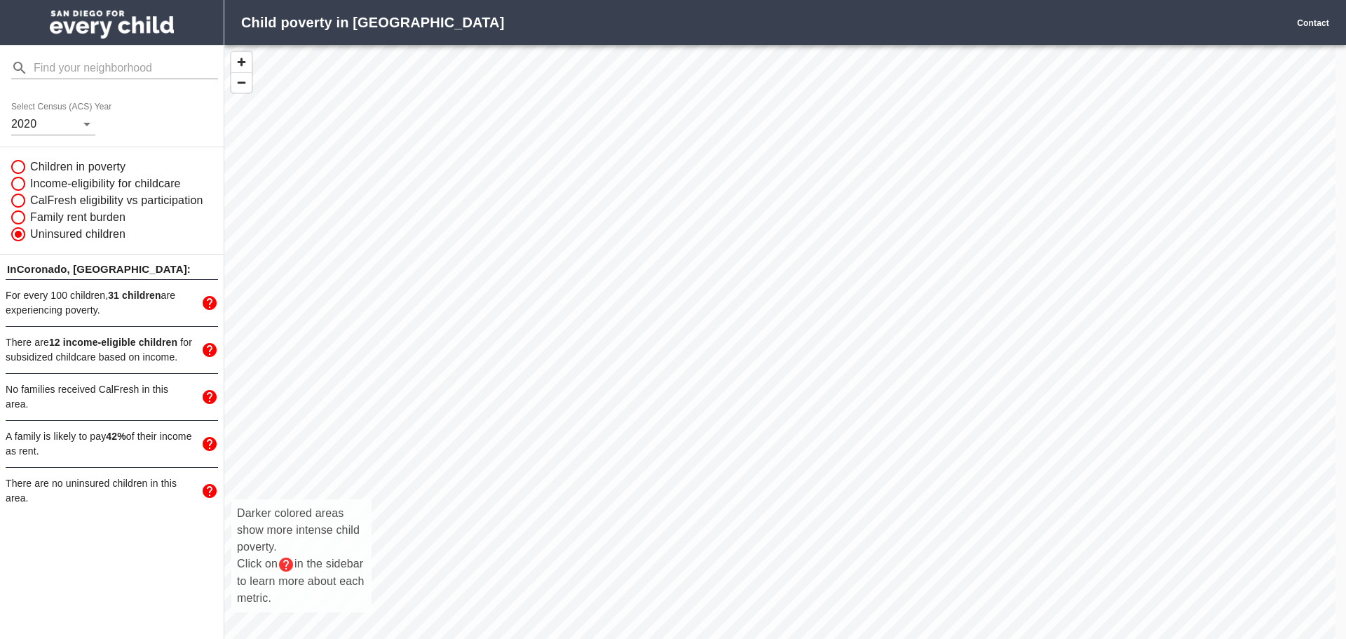
scroll to position [0, 0]
click at [20, 164] on input "Children in poverty" at bounding box center [17, 166] width 27 height 17
radio input "true"
radio input "false"
radio input "true"
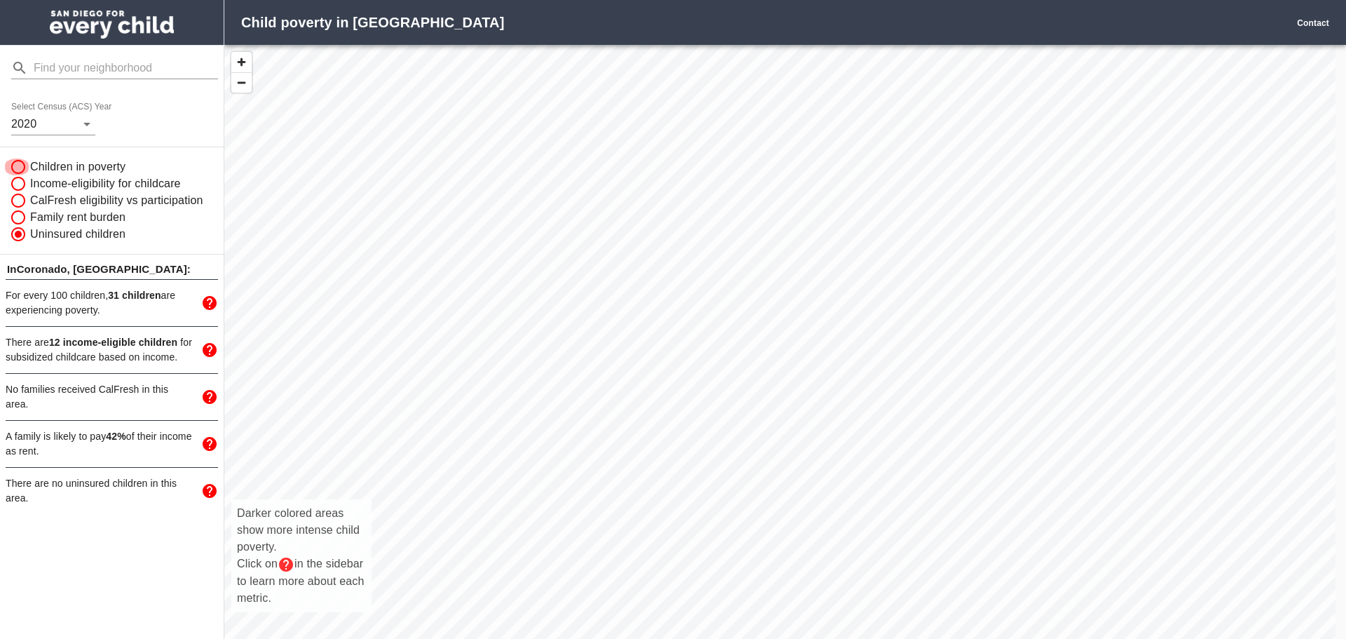
radio input "false"
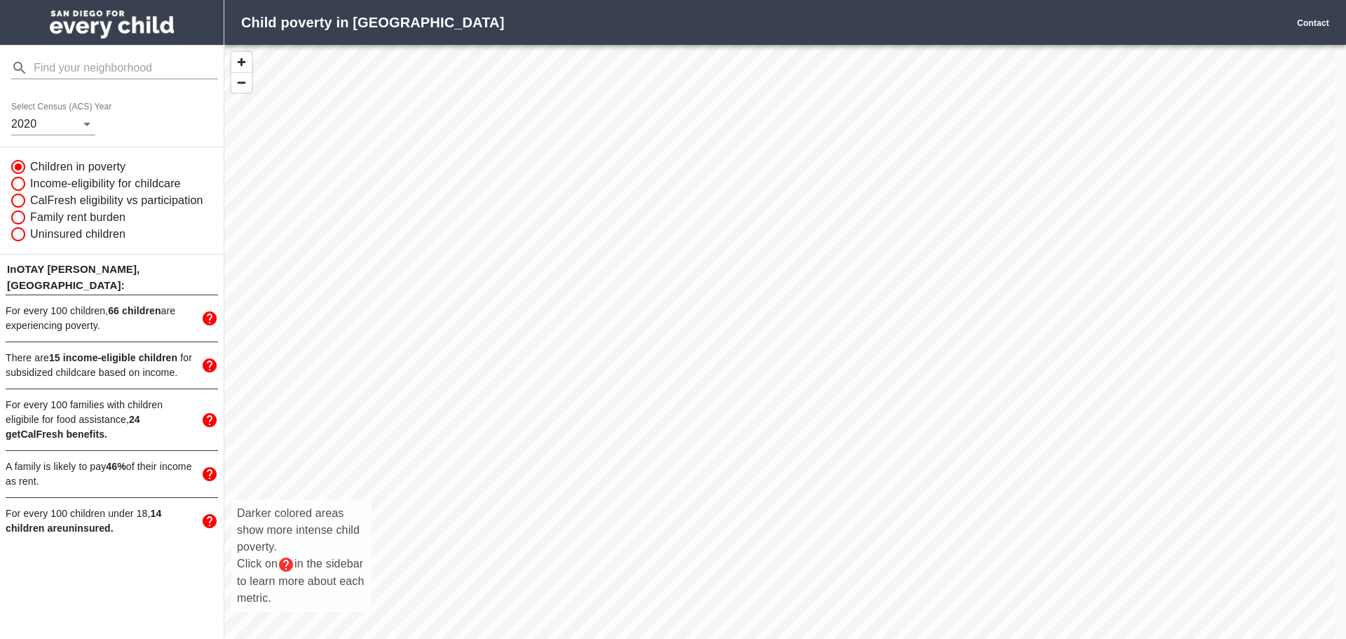
click at [528, 354] on div "Darker colored areas show more intense child poverty. Click on in the sidebar t…" at bounding box center [779, 357] width 1111 height 625
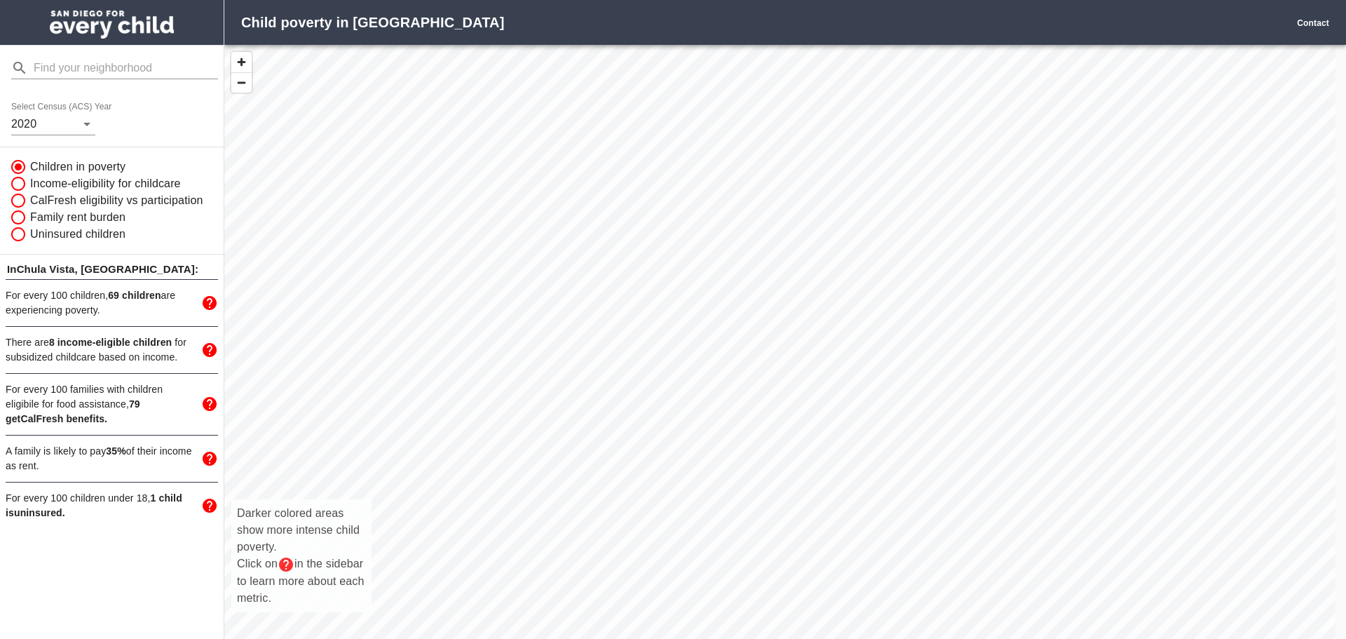
click at [519, 226] on div "Darker colored areas show more intense child poverty. Click on in the sidebar t…" at bounding box center [779, 357] width 1111 height 625
click at [502, 231] on div "Darker colored areas show more intense child poverty. Click on in the sidebar t…" at bounding box center [779, 357] width 1111 height 625
click at [18, 184] on input "Income-eligibility for childcare" at bounding box center [17, 183] width 27 height 17
radio input "true"
radio input "false"
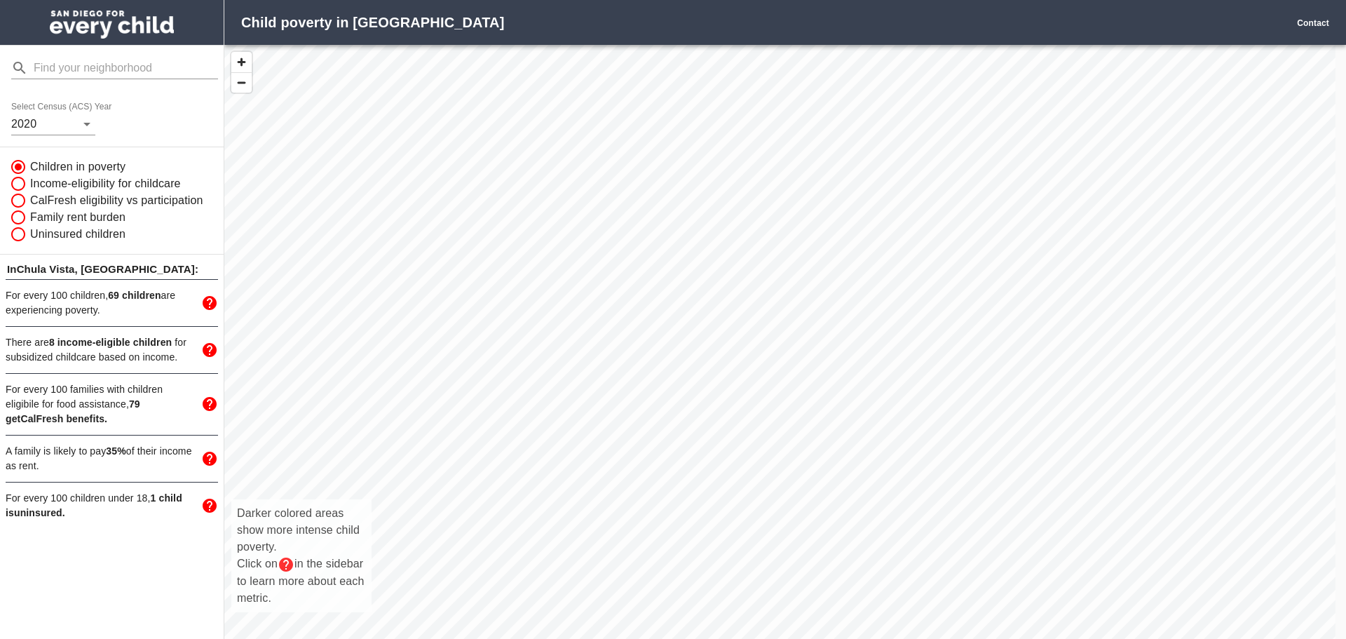
radio input "false"
radio input "true"
click at [502, 312] on div "Darker colored areas show more intense child poverty. Click on in the sidebar t…" at bounding box center [779, 357] width 1111 height 625
click at [15, 164] on input "Children in poverty" at bounding box center [17, 166] width 27 height 17
radio input "true"
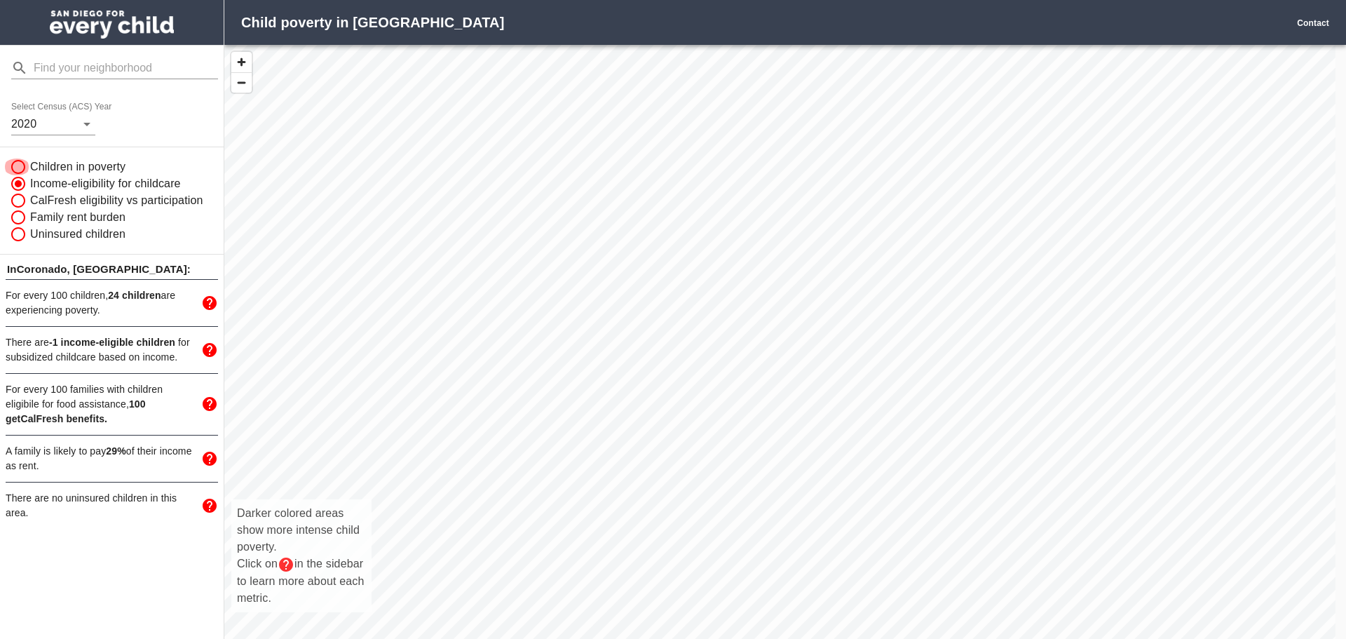
radio input "false"
radio input "true"
radio input "false"
click at [527, 365] on div "Darker colored areas show more intense child poverty. Click on in the sidebar t…" at bounding box center [779, 357] width 1111 height 625
click at [68, 395] on p "For every 100 families with children eligibile for food assistance, 79 get CalF…" at bounding box center [99, 404] width 187 height 44
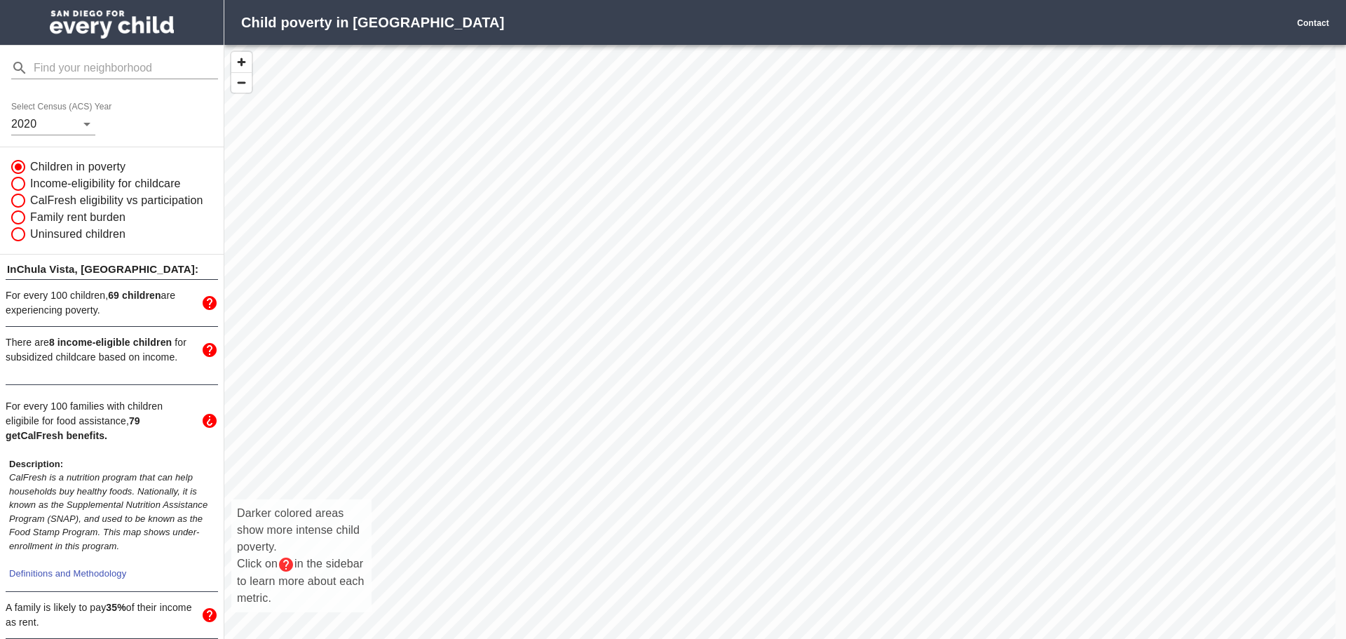
scroll to position [94, 0]
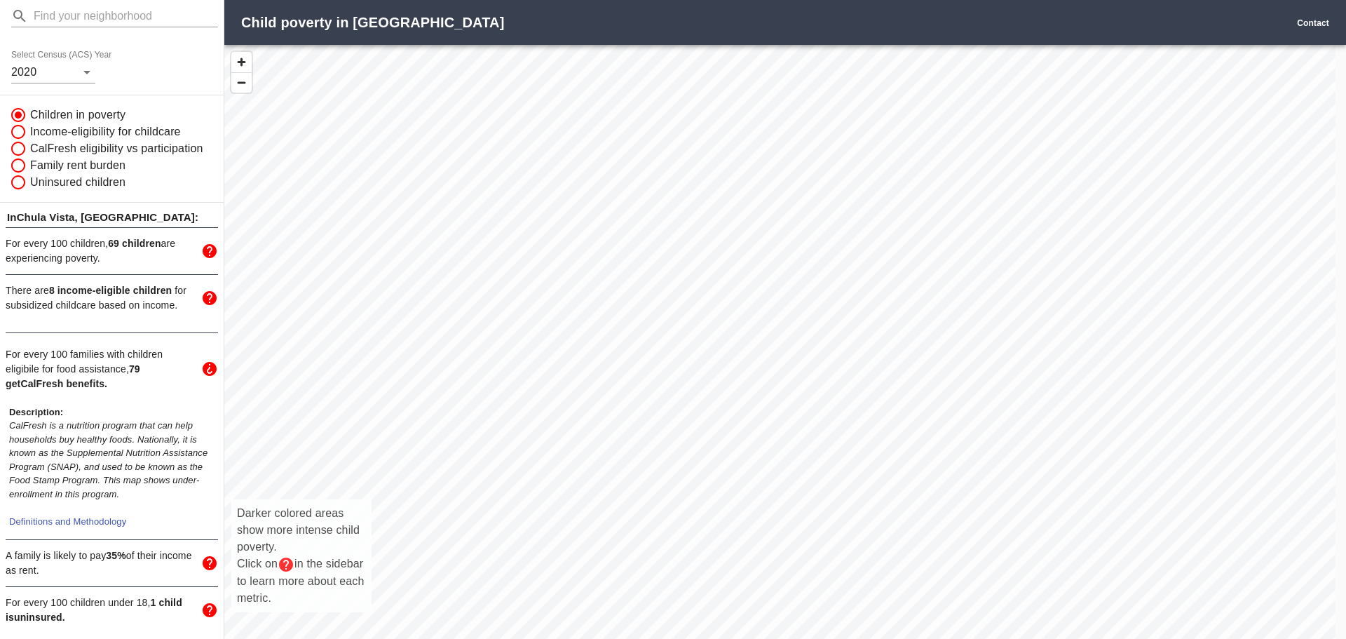
click at [120, 420] on span "CalFresh is a nutrition program that can help households buy healthy foods. Nat…" at bounding box center [108, 459] width 198 height 79
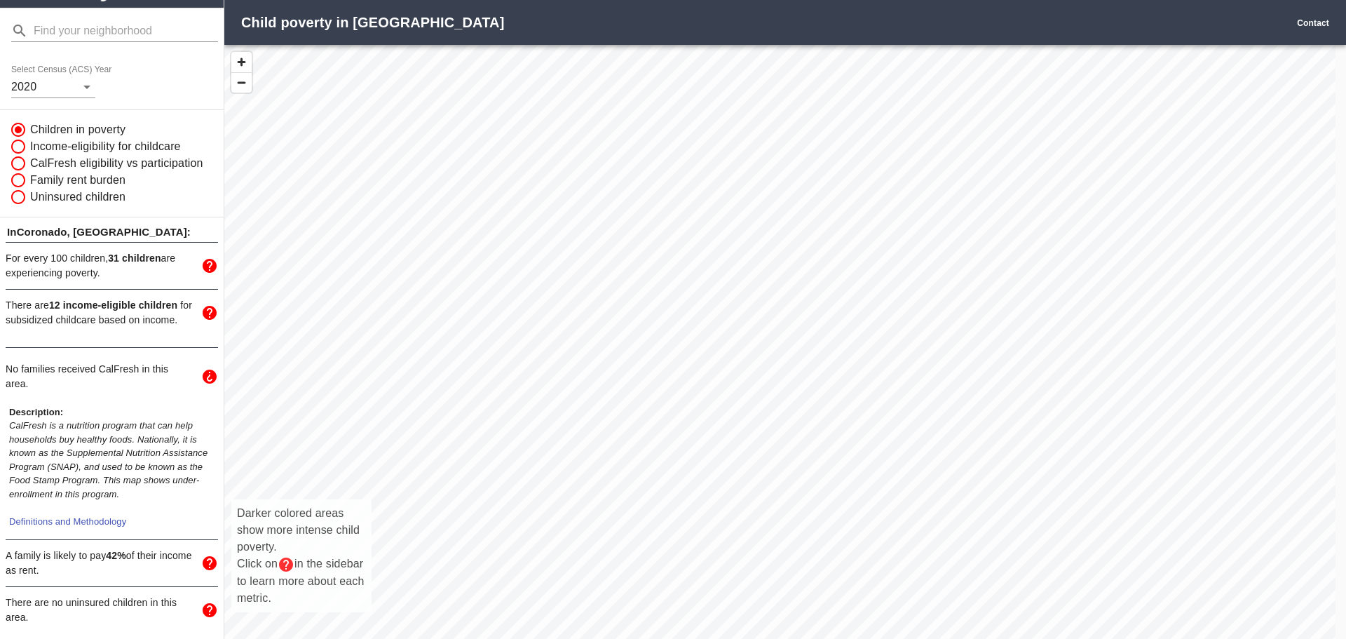
scroll to position [79, 0]
click at [493, 275] on div "Darker colored areas show more intense child poverty. Click on in the sidebar t…" at bounding box center [779, 357] width 1111 height 625
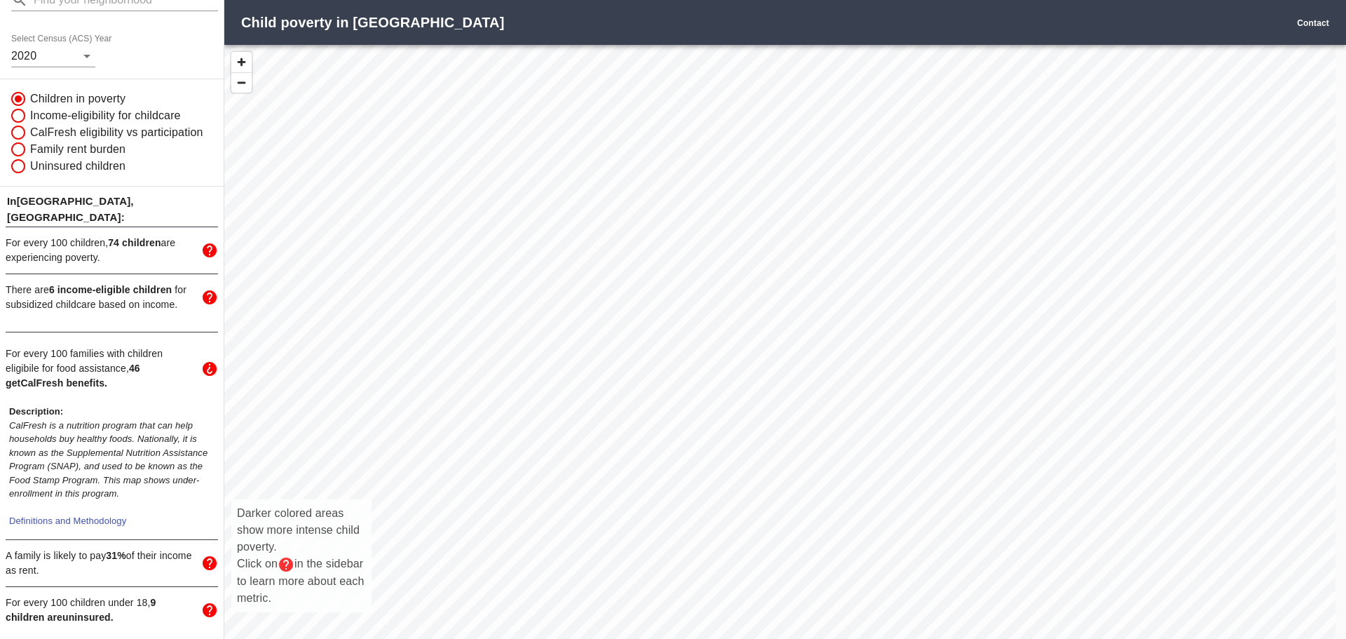
click at [161, 284] on span "6 income-eligible children" at bounding box center [110, 289] width 123 height 11
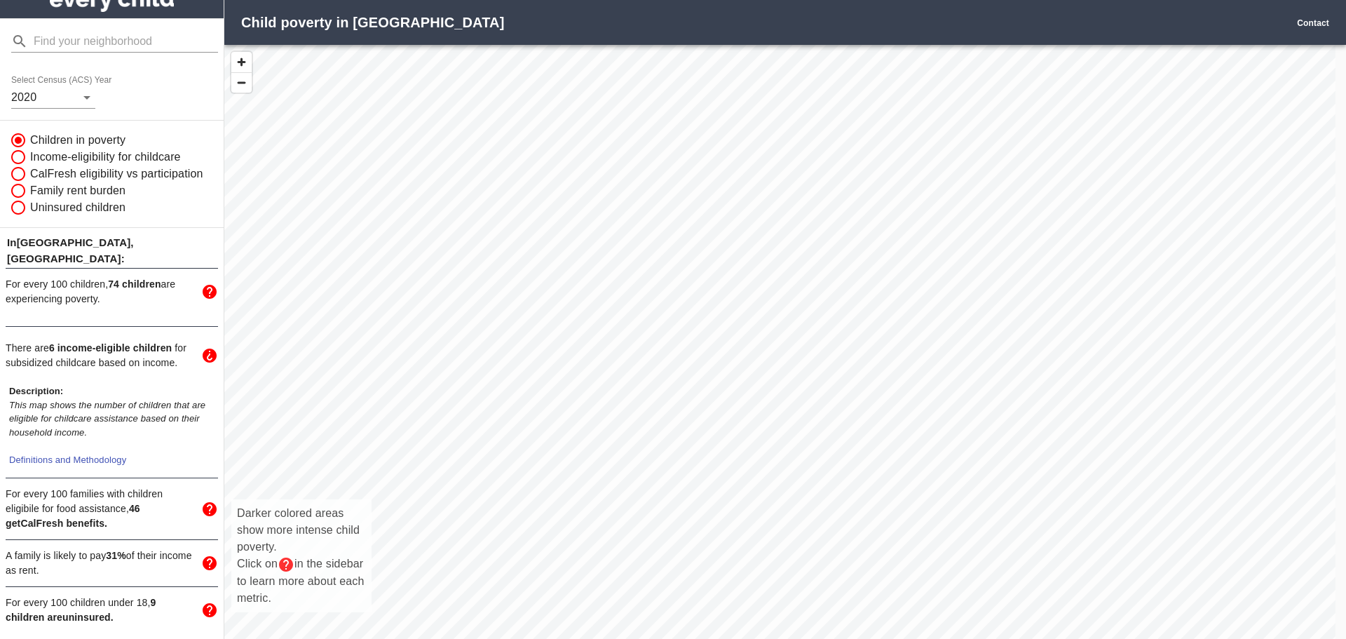
scroll to position [53, 0]
click at [142, 277] on p "For every 100 children, 74 children are experiencing poverty." at bounding box center [99, 291] width 187 height 29
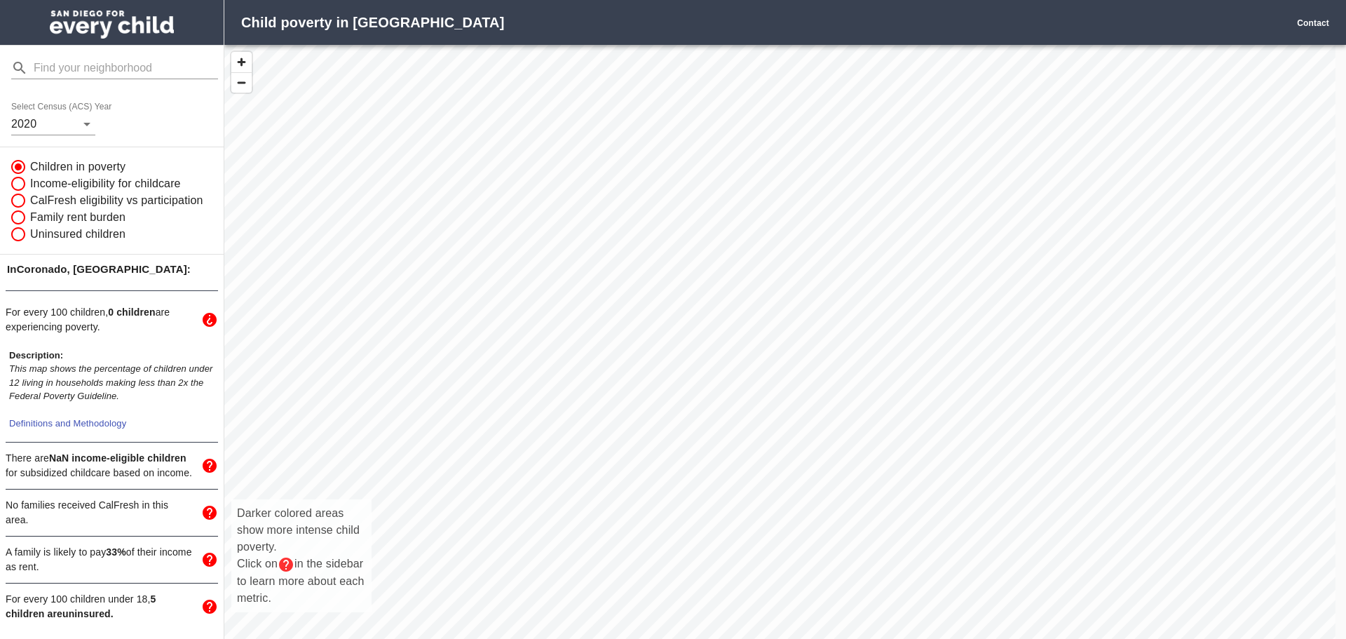
scroll to position [39, 0]
